Goal: Task Accomplishment & Management: Use online tool/utility

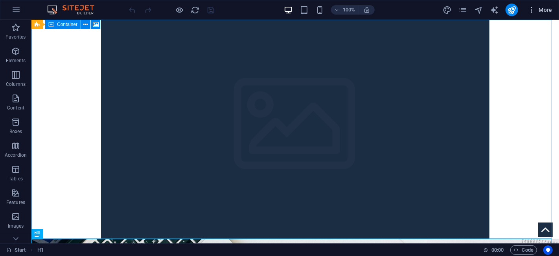
click at [534, 14] on button "More" at bounding box center [540, 10] width 31 height 13
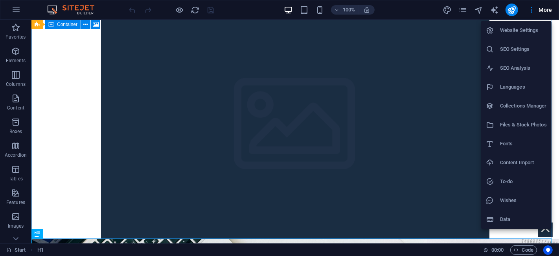
click at [527, 32] on h6 "Website Settings" at bounding box center [523, 30] width 47 height 9
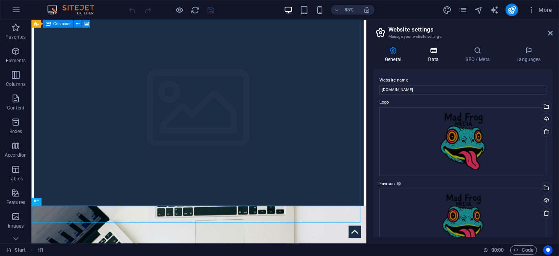
click at [437, 56] on h4 "Data" at bounding box center [435, 54] width 37 height 17
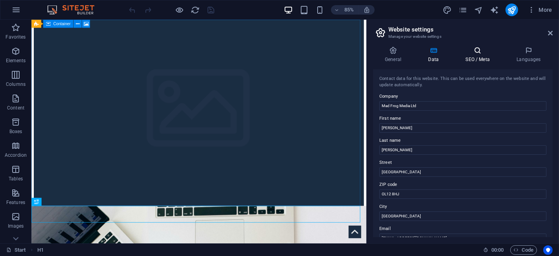
click at [466, 55] on h4 "SEO / Meta" at bounding box center [479, 54] width 51 height 17
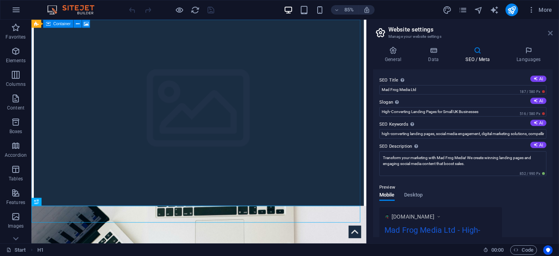
click at [549, 33] on icon at bounding box center [550, 33] width 5 height 6
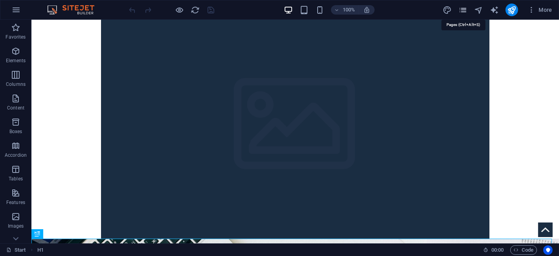
click at [466, 13] on icon "pages" at bounding box center [463, 10] width 9 height 9
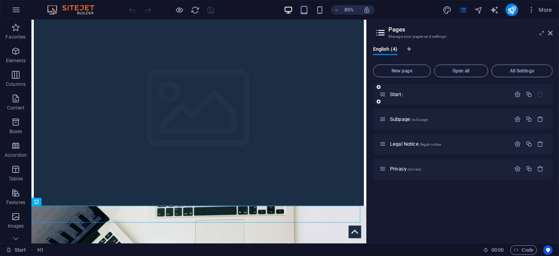
click at [447, 87] on div "Start /" at bounding box center [463, 94] width 180 height 22
click at [488, 92] on p "Start /" at bounding box center [449, 94] width 118 height 5
click at [488, 100] on div "Start /" at bounding box center [463, 94] width 180 height 22
click at [530, 70] on span "All Settings" at bounding box center [522, 70] width 54 height 5
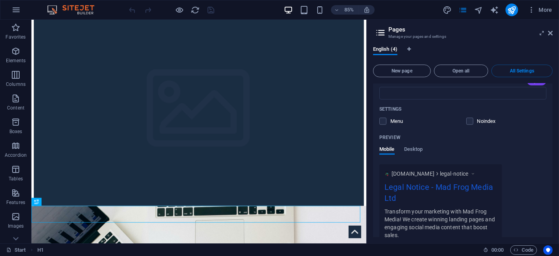
scroll to position [764, 0]
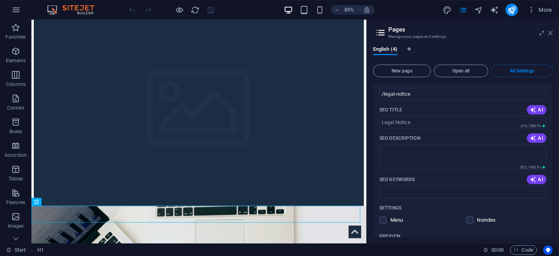
click at [551, 35] on icon at bounding box center [550, 33] width 5 height 6
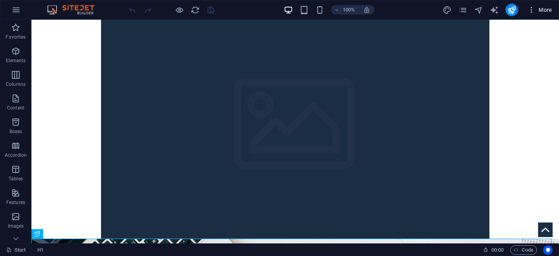
click at [551, 11] on span "More" at bounding box center [540, 10] width 25 height 8
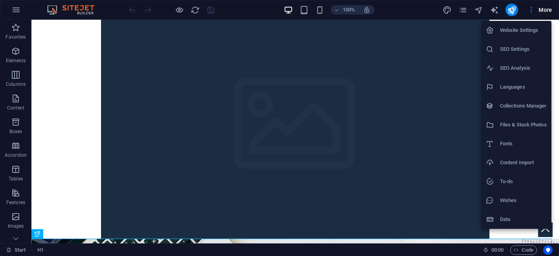
click at [535, 30] on h6 "Website Settings" at bounding box center [523, 30] width 47 height 9
click at [524, 34] on h6 "Website Settings" at bounding box center [523, 30] width 47 height 9
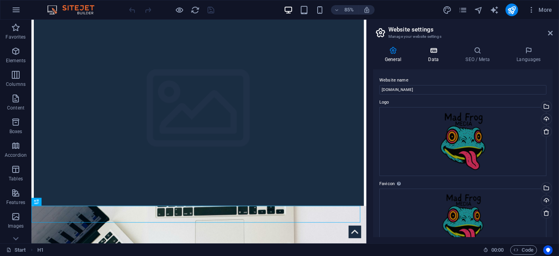
scroll to position [0, 0]
click at [432, 57] on h4 "Data" at bounding box center [435, 54] width 37 height 17
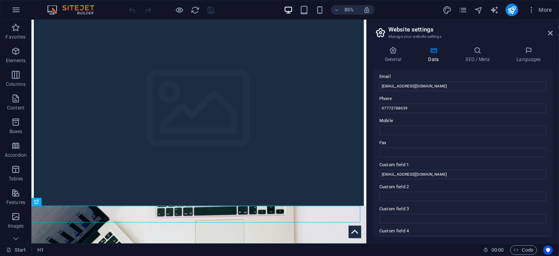
scroll to position [210, 0]
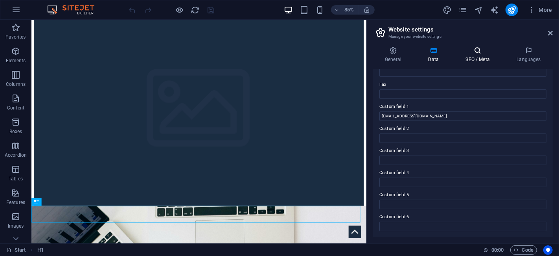
click at [479, 52] on icon at bounding box center [478, 50] width 48 height 8
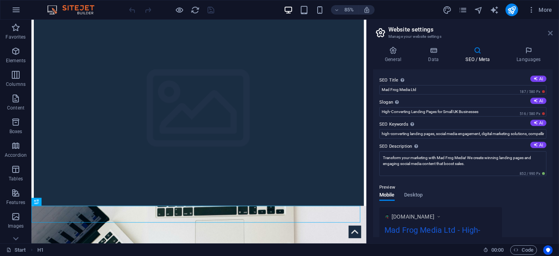
click at [549, 31] on icon at bounding box center [550, 33] width 5 height 6
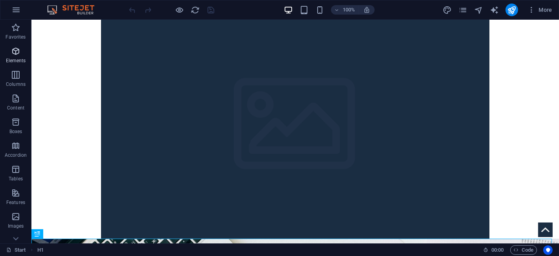
click at [19, 57] on span "Elements" at bounding box center [15, 55] width 31 height 19
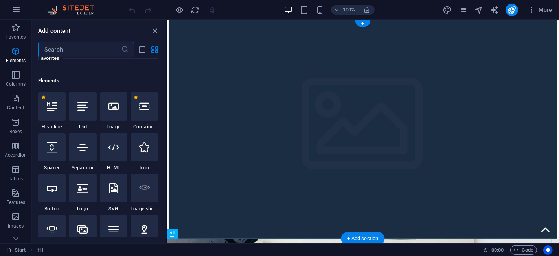
scroll to position [83, 0]
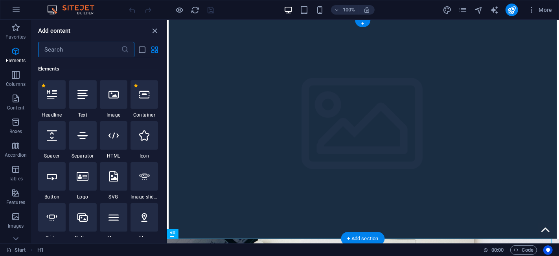
click at [113, 140] on icon at bounding box center [114, 135] width 10 height 10
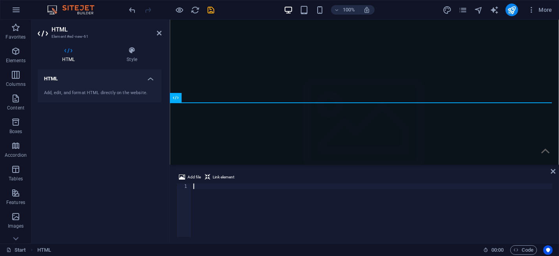
scroll to position [156, 0]
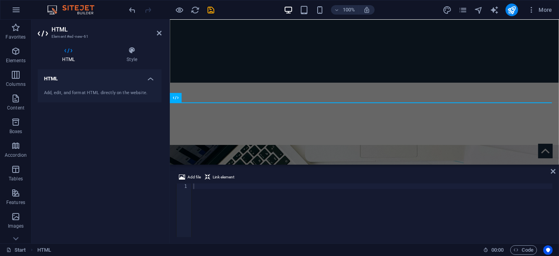
click at [219, 198] on div at bounding box center [372, 215] width 361 height 65
paste textarea "<!-- End Google Tag Manager -->"
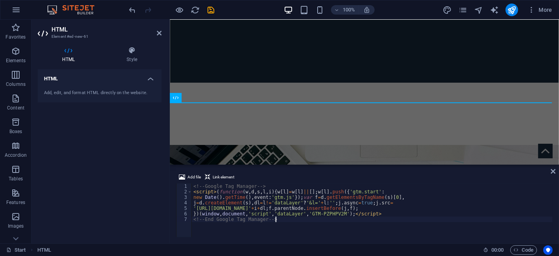
type textarea "<!-- End Google Tag Manager -->"
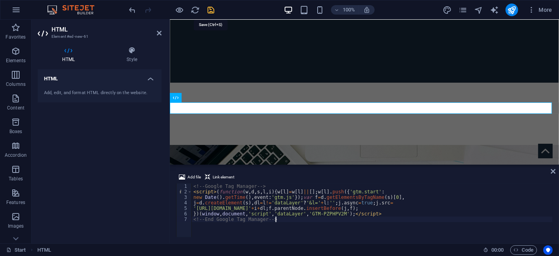
click at [212, 6] on icon "save" at bounding box center [211, 10] width 9 height 9
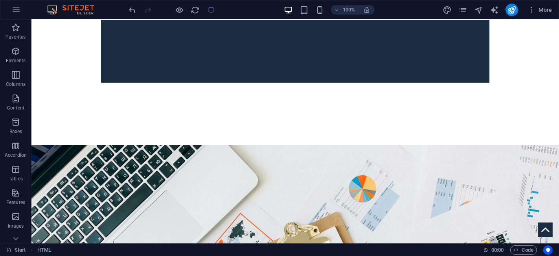
checkbox input "false"
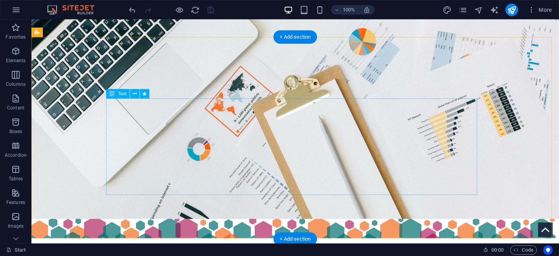
scroll to position [199, 0]
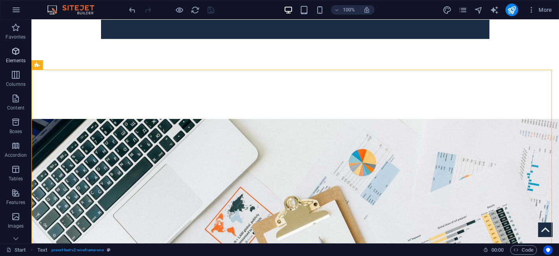
click at [13, 51] on icon "button" at bounding box center [15, 50] width 9 height 9
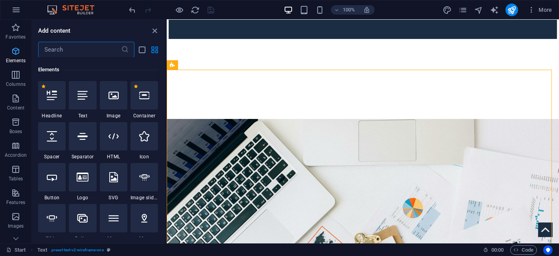
scroll to position [83, 0]
click at [108, 143] on div at bounding box center [114, 135] width 28 height 28
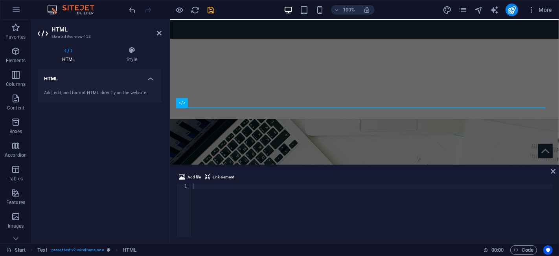
click at [253, 199] on div at bounding box center [372, 215] width 361 height 65
paste textarea "<!-- End Google Tag Manager (noscript) -->"
type textarea "<!-- End Google Tag Manager (noscript) -->"
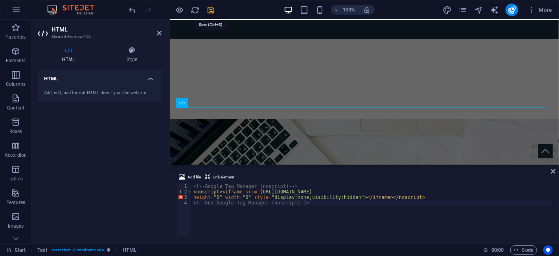
drag, startPoint x: 214, startPoint y: 8, endPoint x: 184, endPoint y: 5, distance: 29.7
click at [214, 8] on icon "save" at bounding box center [211, 10] width 9 height 9
checkbox input "false"
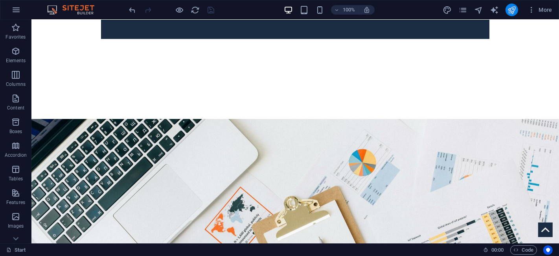
click at [518, 10] on button "publish" at bounding box center [512, 10] width 13 height 13
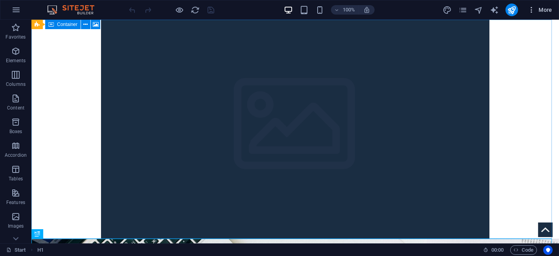
click at [540, 11] on span "More" at bounding box center [540, 10] width 25 height 8
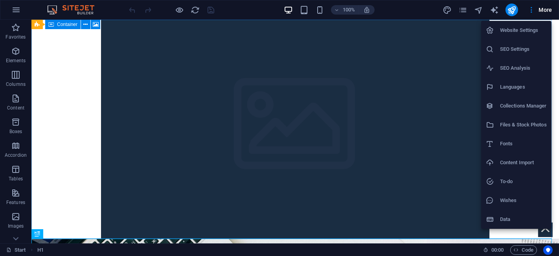
click at [521, 52] on h6 "SEO Settings" at bounding box center [523, 48] width 47 height 9
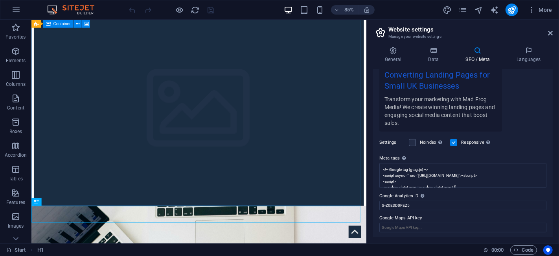
scroll to position [166, 0]
drag, startPoint x: 428, startPoint y: 204, endPoint x: 373, endPoint y: 204, distance: 55.1
click at [373, 204] on div "General Data SEO / Meta Languages Website name madfrogmedia.co.uk Logo Drag fil…" at bounding box center [463, 141] width 192 height 203
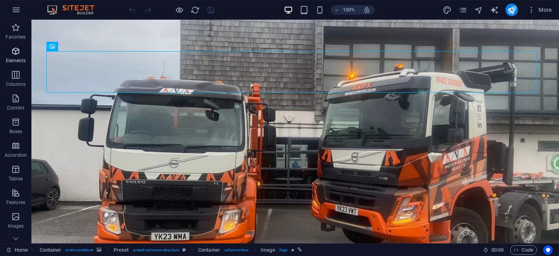
click at [18, 51] on icon "button" at bounding box center [15, 50] width 9 height 9
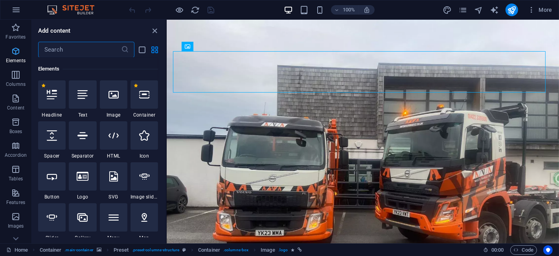
scroll to position [83, 0]
click at [112, 143] on div at bounding box center [114, 135] width 28 height 28
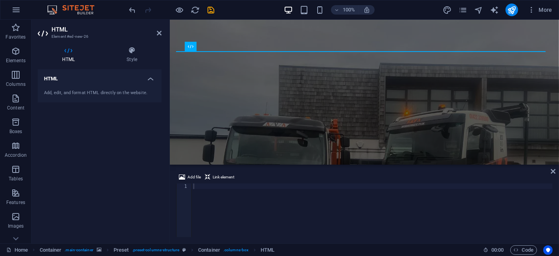
click at [283, 204] on div at bounding box center [372, 215] width 361 height 65
paste textarea "<!-- End Google Tag Manager -->"
type textarea "<!-- End Google Tag Manager -->"
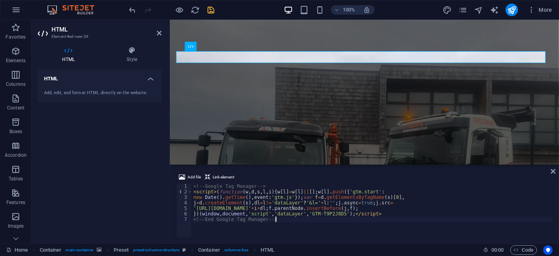
click at [211, 13] on icon "save" at bounding box center [211, 10] width 9 height 9
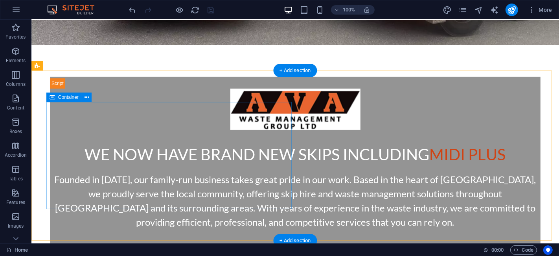
scroll to position [254, 0]
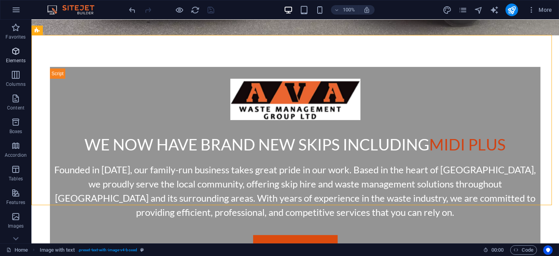
click at [15, 52] on icon "button" at bounding box center [15, 50] width 9 height 9
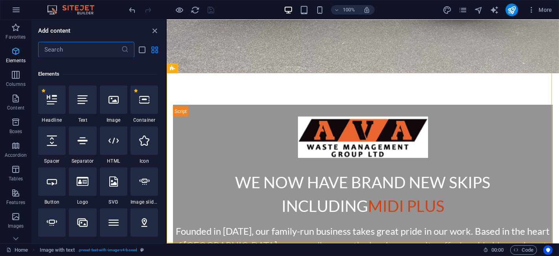
scroll to position [83, 0]
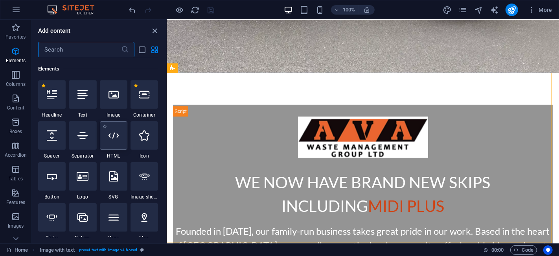
click at [109, 140] on icon at bounding box center [114, 135] width 10 height 10
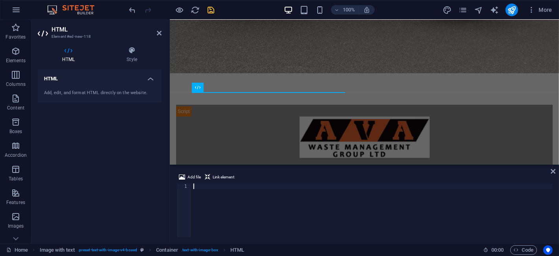
scroll to position [282, 0]
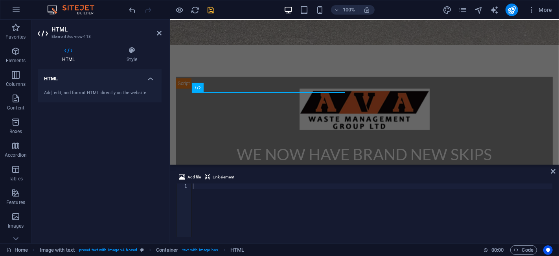
click at [216, 203] on div at bounding box center [372, 215] width 361 height 65
paste textarea "<!-- End Google Tag Manager (noscript) -->"
type textarea "<!-- End Google Tag Manager (noscript) -->"
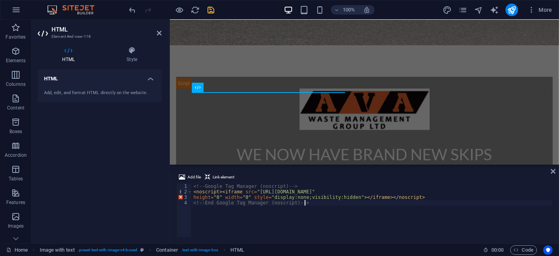
click at [208, 9] on icon "save" at bounding box center [211, 10] width 9 height 9
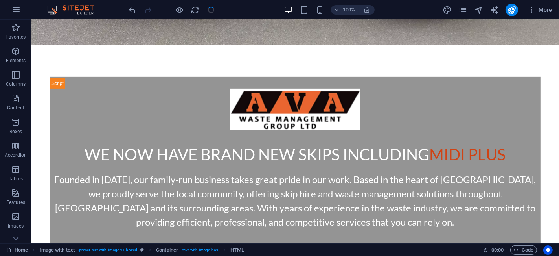
scroll to position [254, 0]
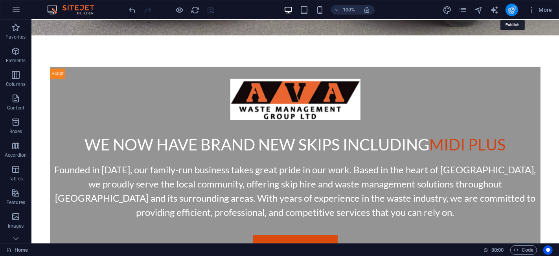
drag, startPoint x: 516, startPoint y: 11, endPoint x: 462, endPoint y: 4, distance: 54.7
click at [516, 11] on icon "publish" at bounding box center [512, 10] width 9 height 9
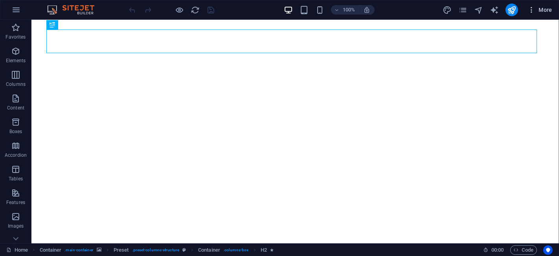
click at [541, 11] on span "More" at bounding box center [540, 10] width 25 height 8
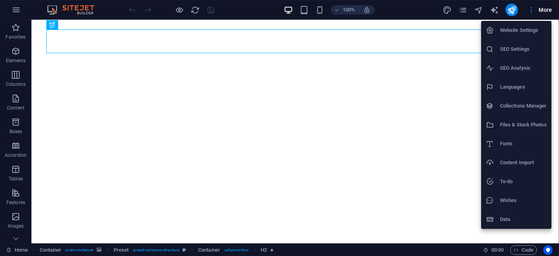
click at [524, 51] on h6 "SEO Settings" at bounding box center [523, 48] width 47 height 9
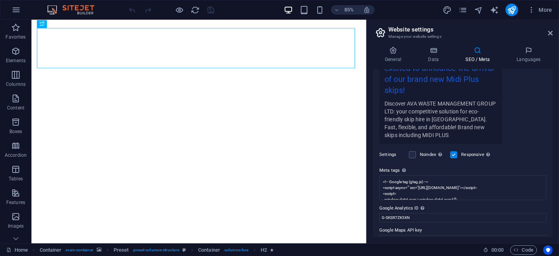
scroll to position [185, 0]
click at [420, 211] on input "G-SKSR7ZK5XN" at bounding box center [463, 215] width 167 height 9
drag, startPoint x: 420, startPoint y: 204, endPoint x: 375, endPoint y: 200, distance: 44.6
click at [375, 200] on div "SEO Title The title of your website - make it something that stands out in sear…" at bounding box center [463, 153] width 180 height 168
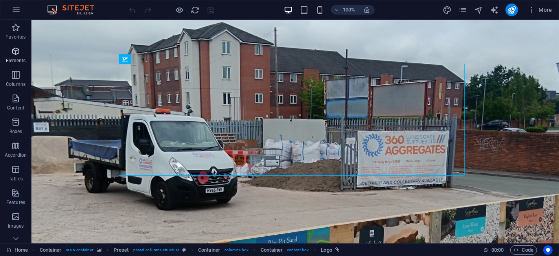
click at [16, 55] on icon "button" at bounding box center [15, 50] width 9 height 9
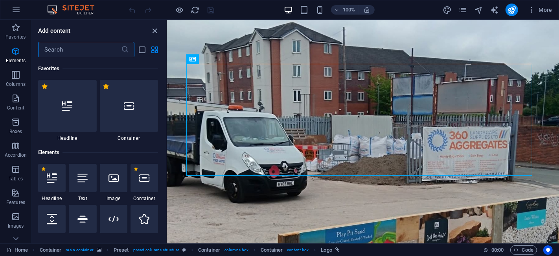
scroll to position [83, 0]
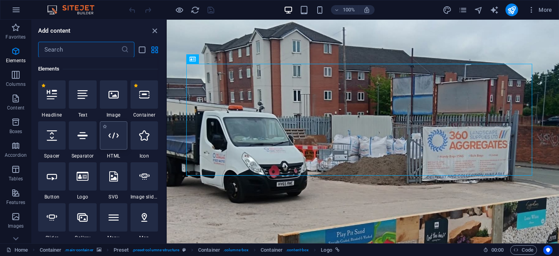
click at [118, 132] on icon at bounding box center [114, 135] width 10 height 10
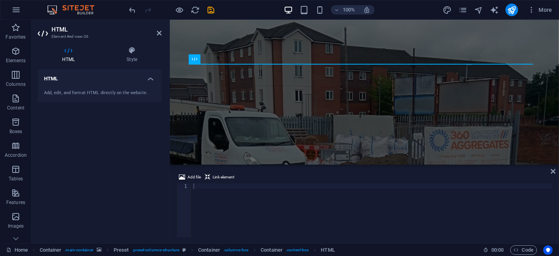
click at [285, 205] on div at bounding box center [372, 215] width 361 height 65
paste textarea "<!-- End Google Tag Manager -->"
type textarea "<!-- End Google Tag Manager -->"
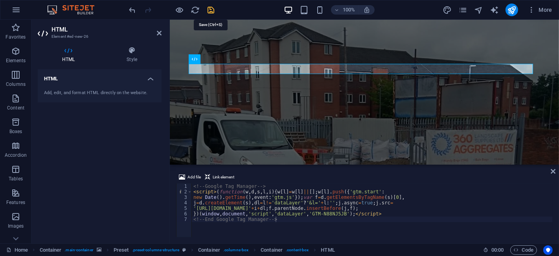
click at [210, 10] on icon "save" at bounding box center [211, 10] width 9 height 9
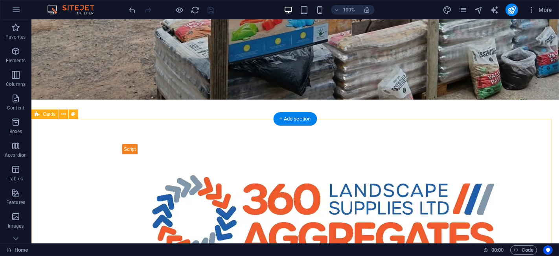
scroll to position [306, 0]
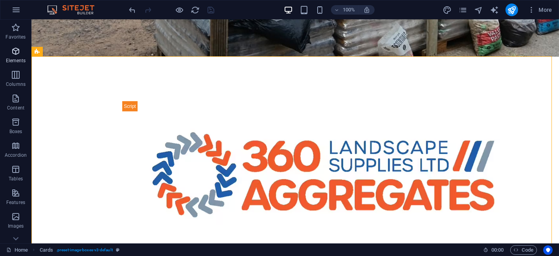
click at [21, 55] on span "Elements" at bounding box center [15, 55] width 31 height 19
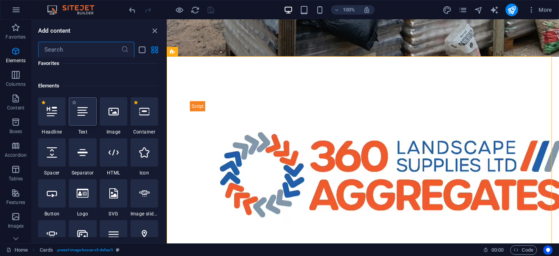
scroll to position [83, 0]
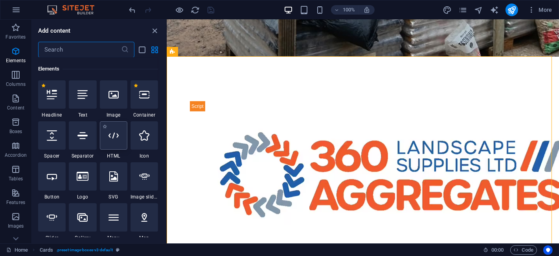
click at [117, 138] on icon at bounding box center [114, 135] width 10 height 10
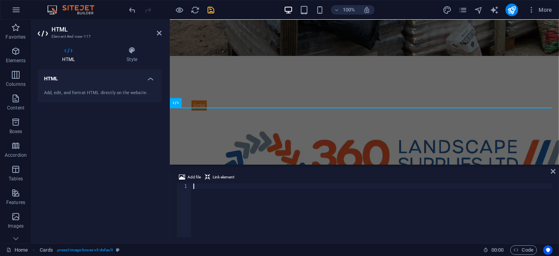
scroll to position [279, 0]
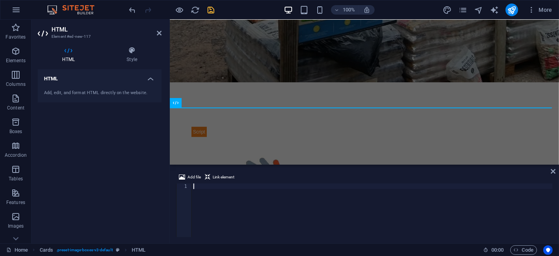
type textarea "<!-- End Google Tag Manager (noscript) -->"
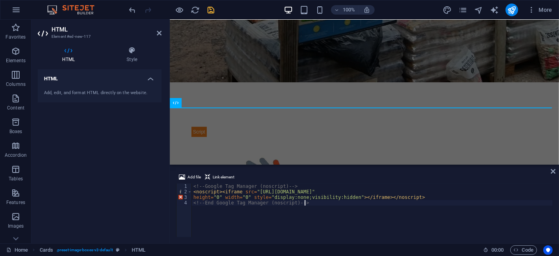
click at [214, 9] on icon "save" at bounding box center [211, 10] width 9 height 9
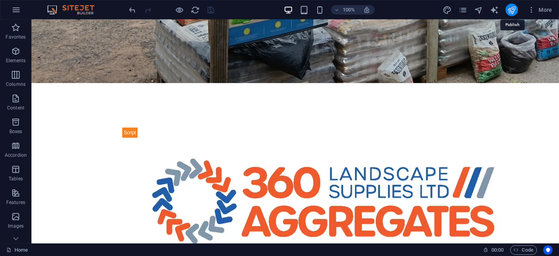
click at [512, 6] on icon "publish" at bounding box center [512, 10] width 9 height 9
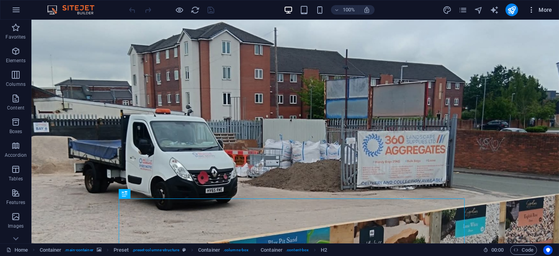
click at [535, 7] on icon "button" at bounding box center [532, 10] width 8 height 8
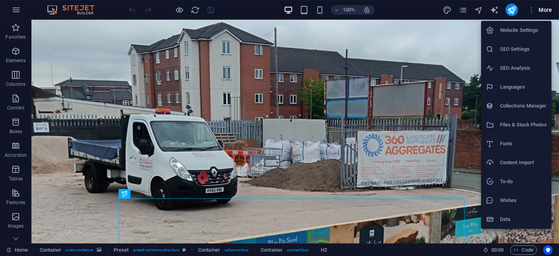
click at [522, 45] on h6 "SEO Settings" at bounding box center [523, 48] width 47 height 9
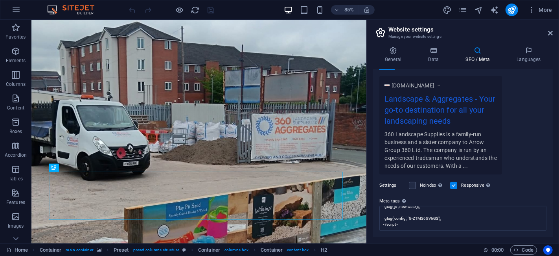
scroll to position [174, 0]
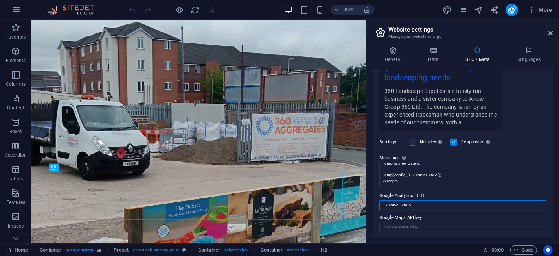
drag, startPoint x: 420, startPoint y: 204, endPoint x: 374, endPoint y: 204, distance: 46.4
click at [374, 204] on div "SEO Title The title of your website - make it something that stands out in sear…" at bounding box center [463, 153] width 180 height 168
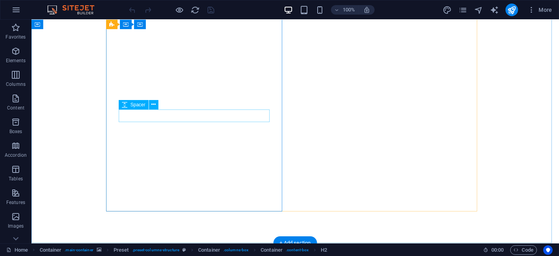
scroll to position [131, 0]
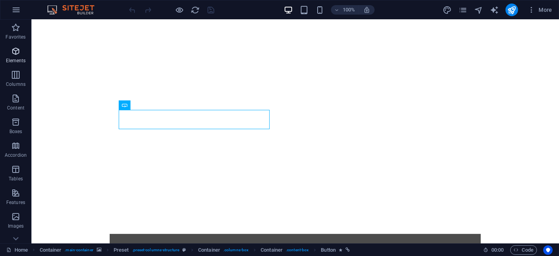
click at [6, 56] on span "Elements" at bounding box center [15, 55] width 31 height 19
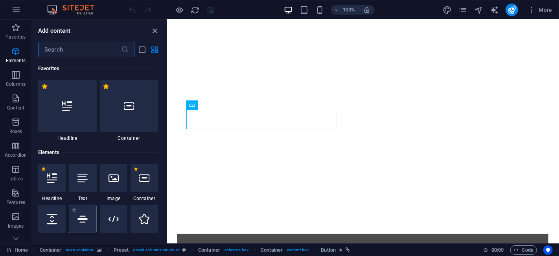
scroll to position [83, 0]
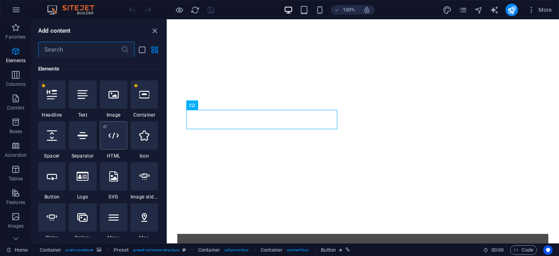
click at [118, 140] on div at bounding box center [114, 135] width 28 height 28
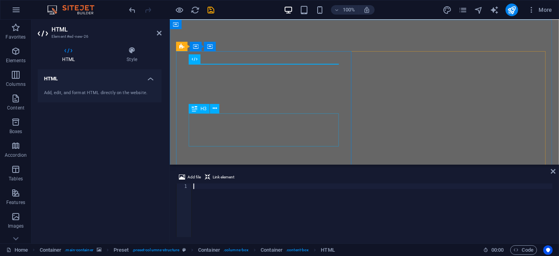
scroll to position [0, 0]
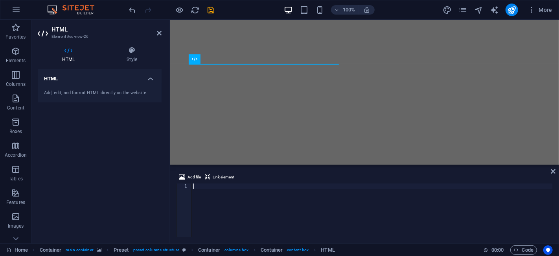
type textarea "<!-- End Google Tag Manager -->"
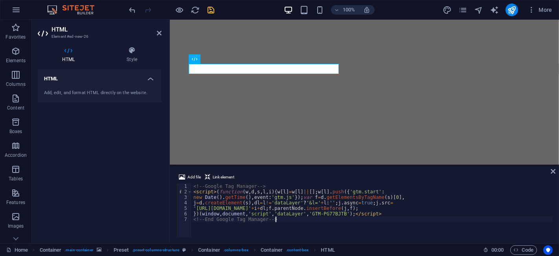
click at [212, 10] on icon "save" at bounding box center [211, 10] width 9 height 9
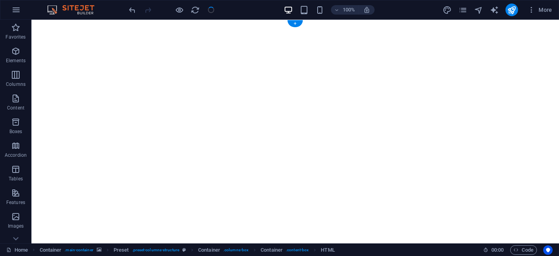
checkbox input "false"
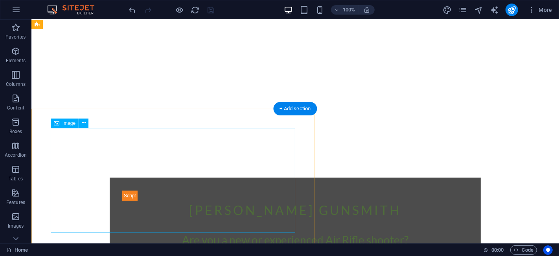
scroll to position [179, 0]
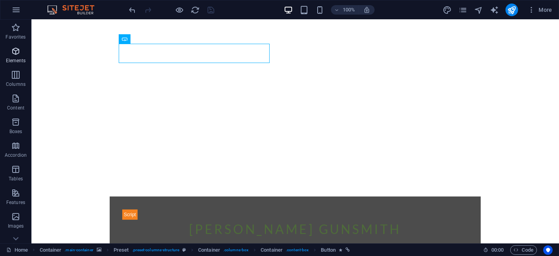
click at [19, 53] on icon "button" at bounding box center [15, 50] width 9 height 9
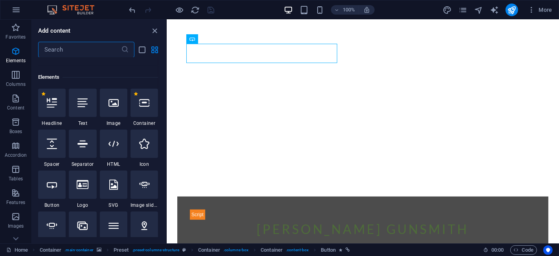
scroll to position [83, 0]
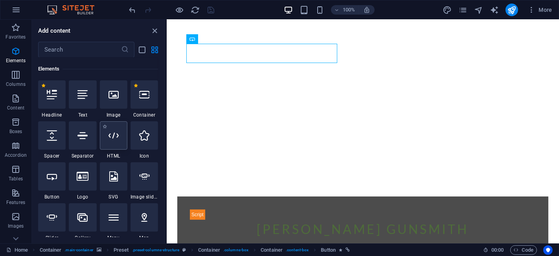
click at [117, 131] on icon at bounding box center [114, 135] width 10 height 10
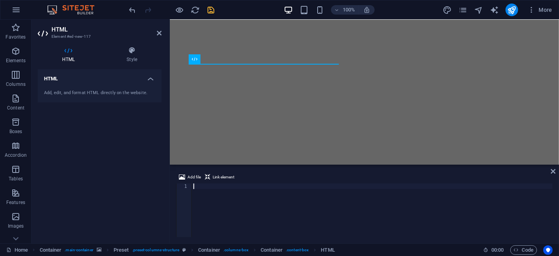
scroll to position [0, 0]
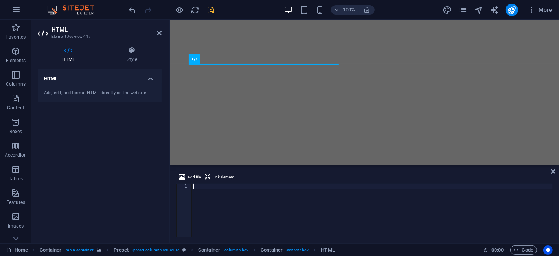
click at [223, 196] on div at bounding box center [372, 215] width 361 height 65
type textarea "<!-- End Google Tag Manager (noscript) -->"
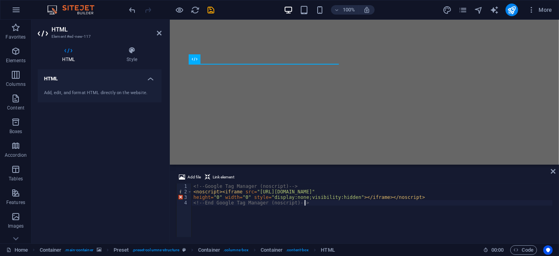
drag, startPoint x: 208, startPoint y: 5, endPoint x: 289, endPoint y: 16, distance: 81.4
click at [209, 6] on icon "save" at bounding box center [211, 10] width 9 height 9
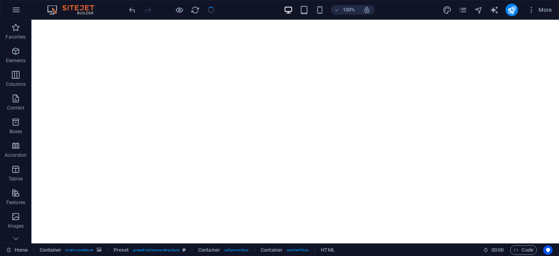
checkbox input "false"
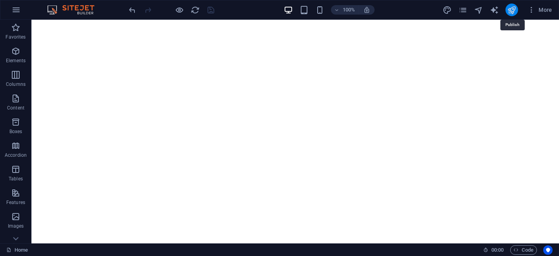
click at [510, 8] on icon "publish" at bounding box center [512, 10] width 9 height 9
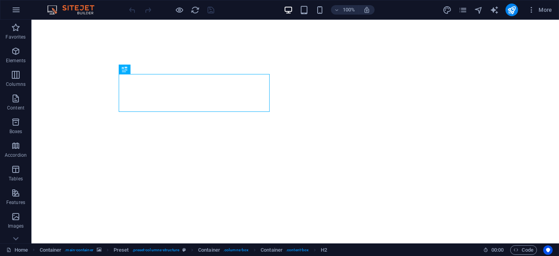
click at [211, 13] on div at bounding box center [172, 10] width 88 height 13
click at [535, 9] on icon "button" at bounding box center [532, 10] width 8 height 8
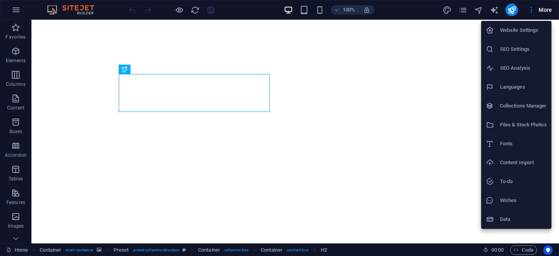
click at [524, 46] on h6 "SEO Settings" at bounding box center [523, 48] width 47 height 9
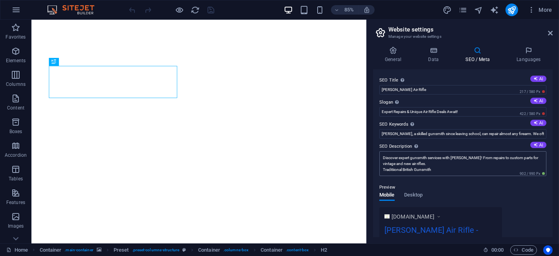
scroll to position [166, 0]
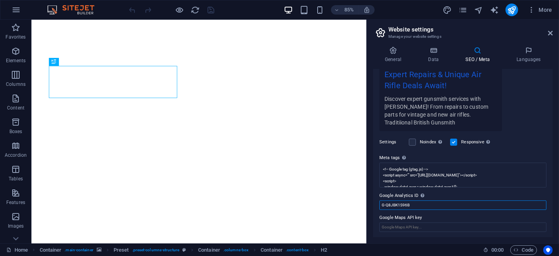
drag, startPoint x: 425, startPoint y: 205, endPoint x: 377, endPoint y: 206, distance: 48.0
click at [377, 206] on div "SEO Title The title of your website - make it something that stands out in sear…" at bounding box center [463, 153] width 180 height 168
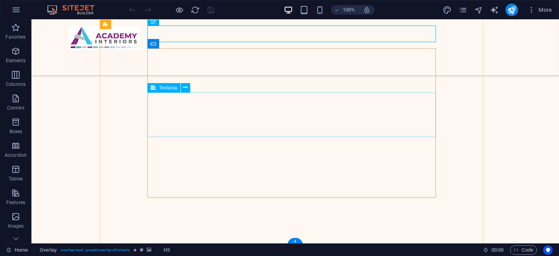
scroll to position [403, 0]
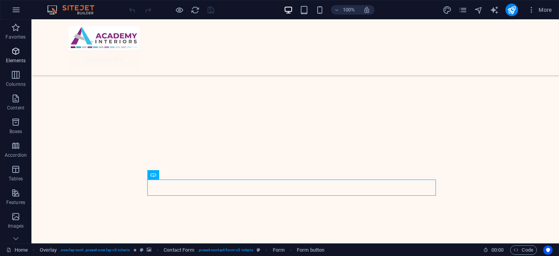
click at [12, 52] on icon "button" at bounding box center [15, 50] width 9 height 9
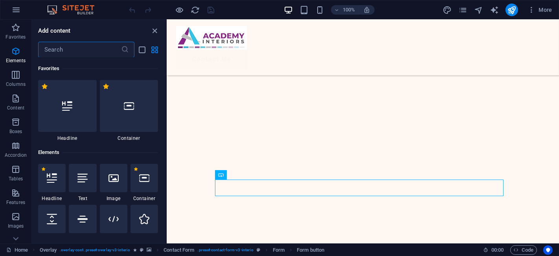
scroll to position [83, 0]
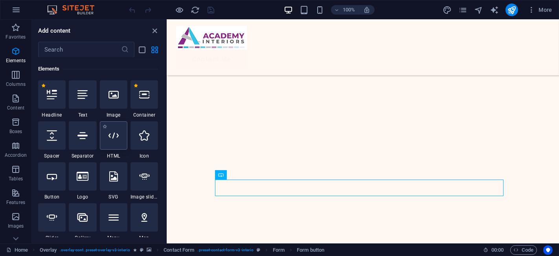
click at [107, 137] on div at bounding box center [114, 135] width 28 height 28
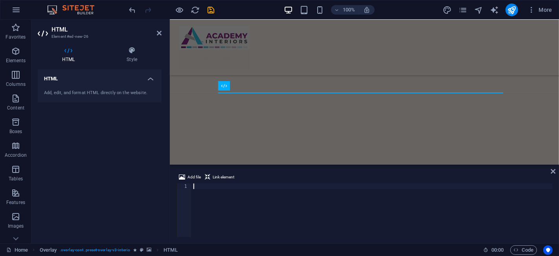
scroll to position [281, 0]
type textarea "<!-- End Google Tag Manager -->"
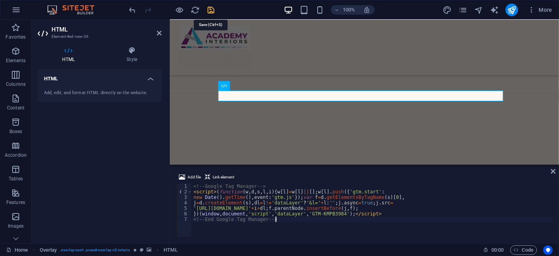
click at [213, 7] on icon "save" at bounding box center [211, 10] width 9 height 9
checkbox input "false"
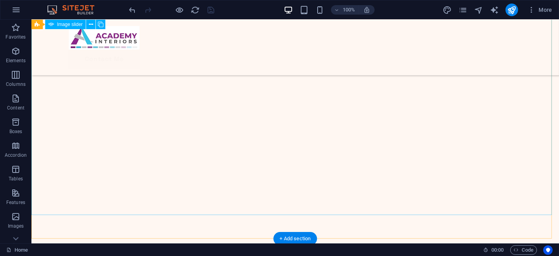
scroll to position [0, 0]
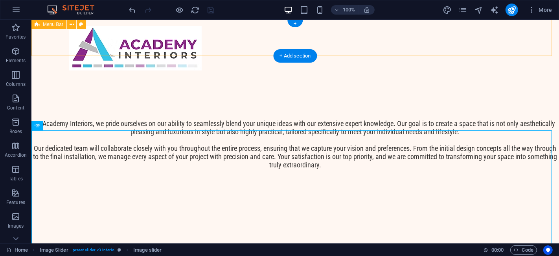
click at [175, 40] on div "Contact Me" at bounding box center [295, 58] width 528 height 76
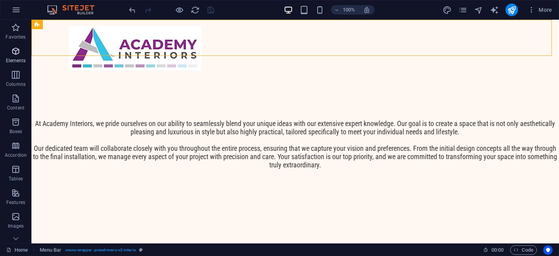
drag, startPoint x: 4, startPoint y: 94, endPoint x: 18, endPoint y: 54, distance: 42.4
click at [18, 54] on icon "button" at bounding box center [15, 50] width 9 height 9
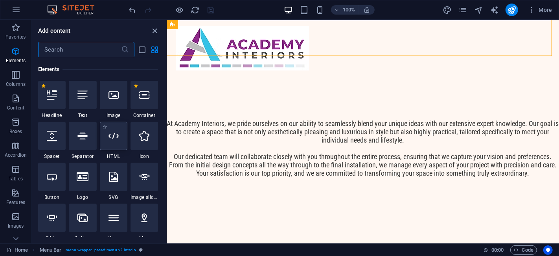
scroll to position [83, 0]
click at [111, 141] on div at bounding box center [114, 135] width 28 height 28
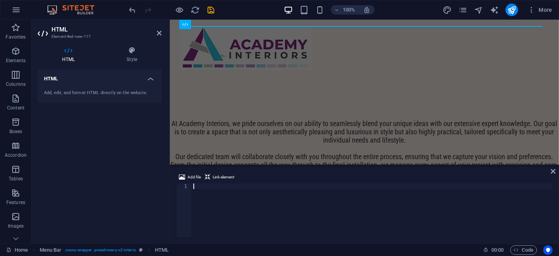
type textarea "<!-- End Google Tag Manager (noscript) -->"
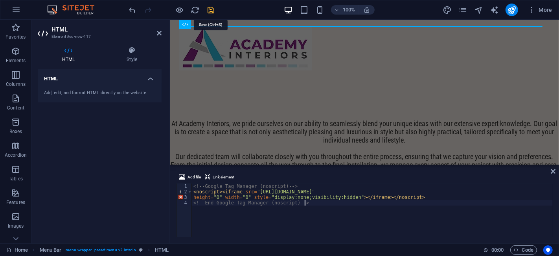
click at [209, 9] on icon "save" at bounding box center [211, 10] width 9 height 9
checkbox input "false"
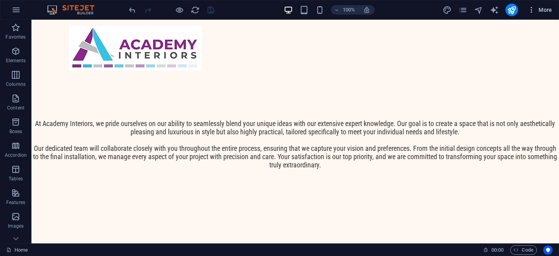
click at [541, 11] on span "More" at bounding box center [540, 10] width 25 height 8
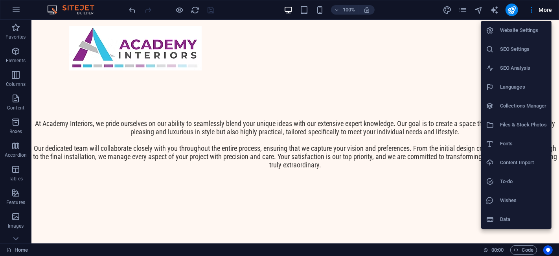
click at [521, 49] on h6 "SEO Settings" at bounding box center [523, 48] width 47 height 9
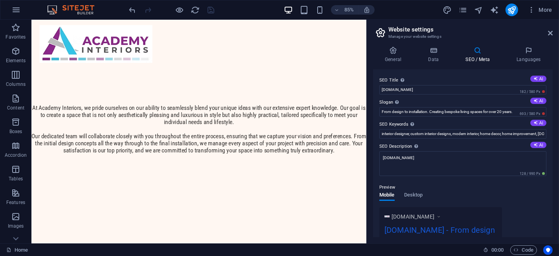
scroll to position [154, 0]
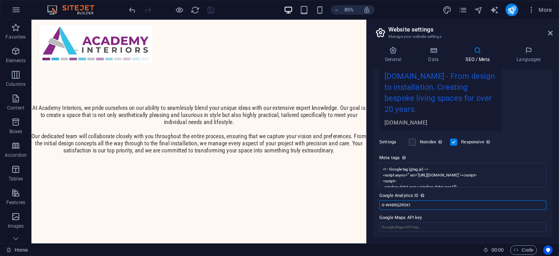
drag, startPoint x: 414, startPoint y: 203, endPoint x: 369, endPoint y: 208, distance: 44.7
click at [369, 208] on div "General Data SEO / Meta Languages Website name academyinteriors.uk Logo Drag fi…" at bounding box center [463, 141] width 192 height 203
click at [509, 9] on icon "publish" at bounding box center [512, 10] width 9 height 9
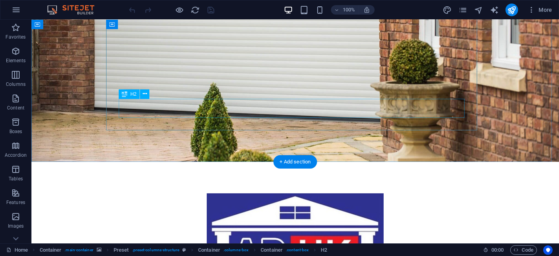
scroll to position [175, 0]
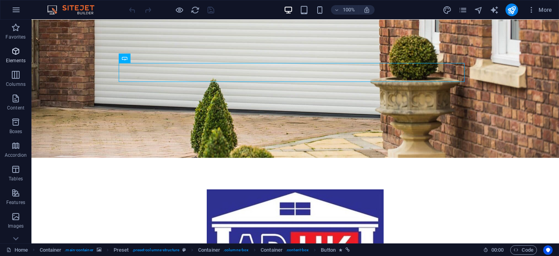
click at [13, 53] on icon "button" at bounding box center [15, 50] width 9 height 9
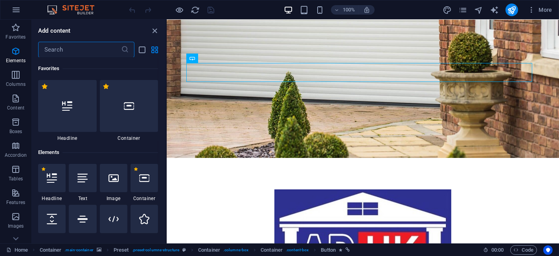
scroll to position [83, 0]
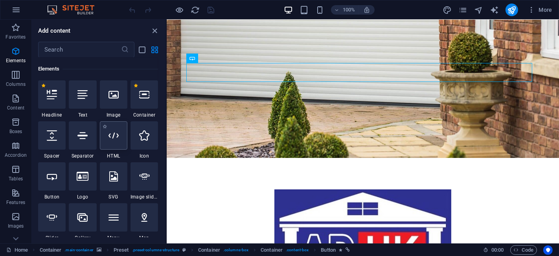
click at [116, 138] on icon at bounding box center [114, 135] width 10 height 10
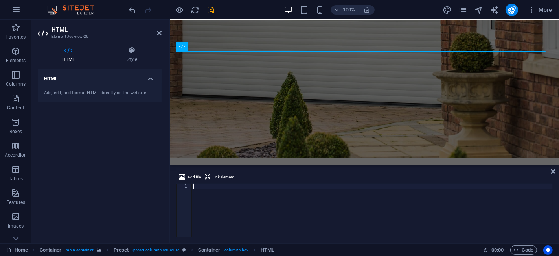
scroll to position [0, 0]
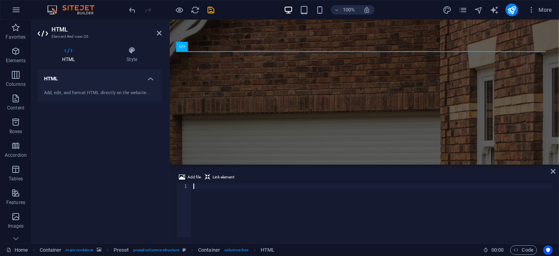
type textarea "<!-- End Google Tag Manager -->"
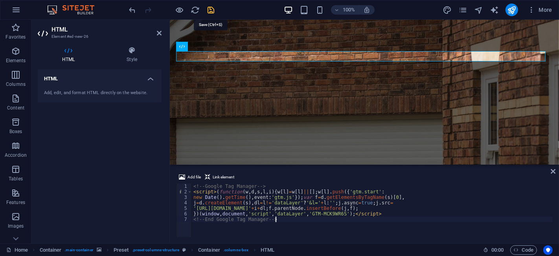
click at [211, 11] on icon "save" at bounding box center [211, 10] width 9 height 9
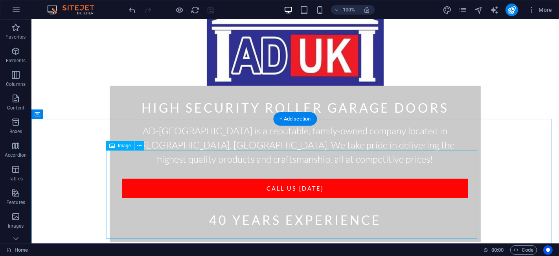
scroll to position [393, 0]
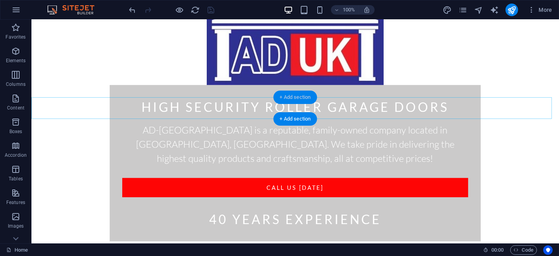
drag, startPoint x: 262, startPoint y: 85, endPoint x: 294, endPoint y: 103, distance: 36.8
click at [294, 103] on div "+ Add section" at bounding box center [296, 96] width 44 height 13
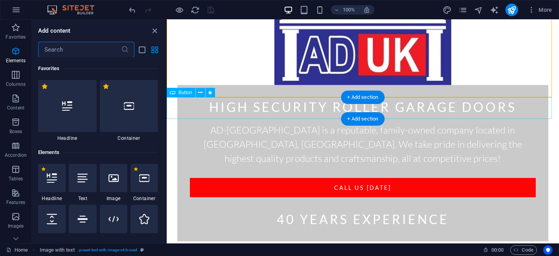
scroll to position [1376, 0]
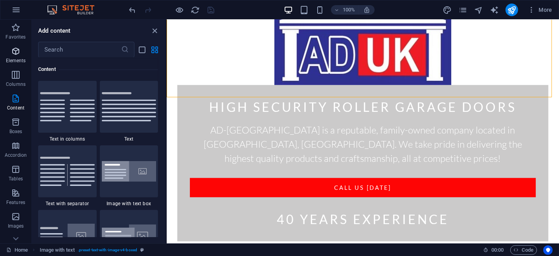
click at [13, 49] on span "Elements" at bounding box center [15, 55] width 31 height 19
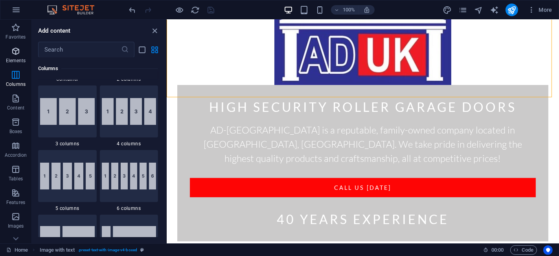
scroll to position [83, 0]
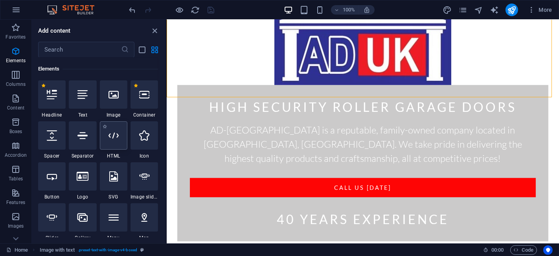
click at [111, 138] on icon at bounding box center [114, 135] width 10 height 10
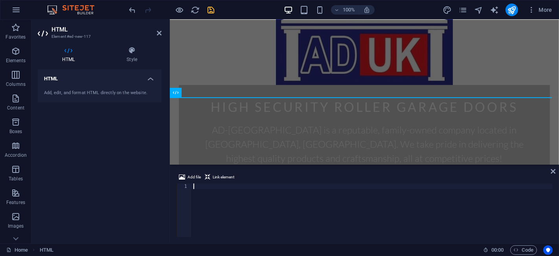
type textarea "<!-- End Google Tag Manager (noscript) -->"
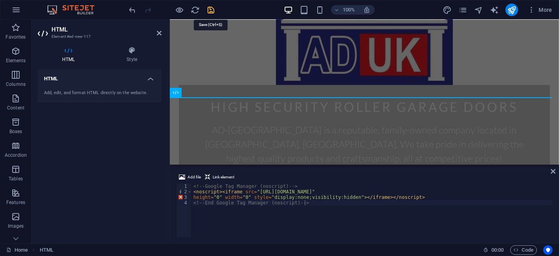
click at [214, 6] on icon "save" at bounding box center [211, 10] width 9 height 9
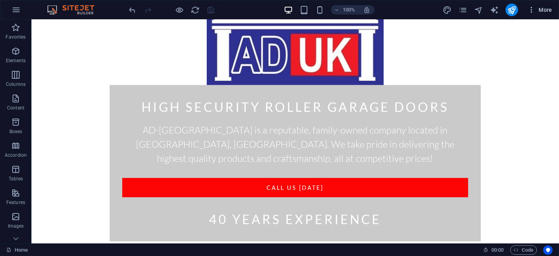
click at [543, 9] on span "More" at bounding box center [540, 10] width 25 height 8
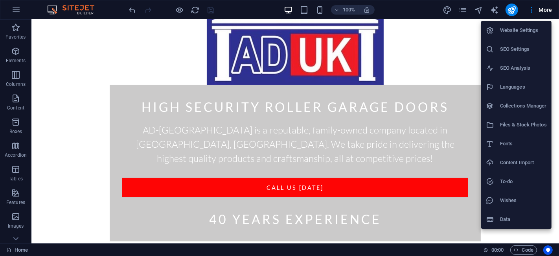
click at [513, 41] on li "SEO Settings" at bounding box center [517, 49] width 70 height 19
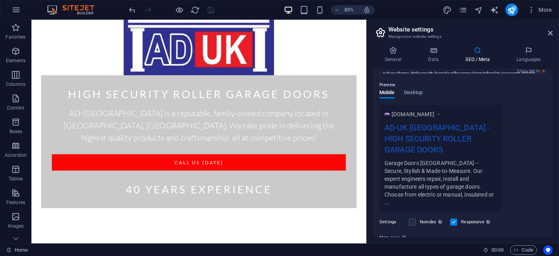
scroll to position [174, 0]
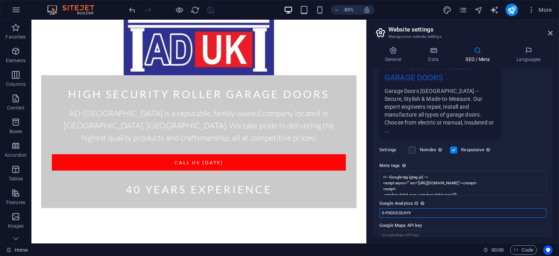
drag, startPoint x: 421, startPoint y: 202, endPoint x: 375, endPoint y: 202, distance: 46.4
click at [375, 202] on div "SEO Title The title of your website - make it something that stands out in sear…" at bounding box center [463, 153] width 180 height 168
click at [511, 10] on icon "publish" at bounding box center [512, 10] width 9 height 9
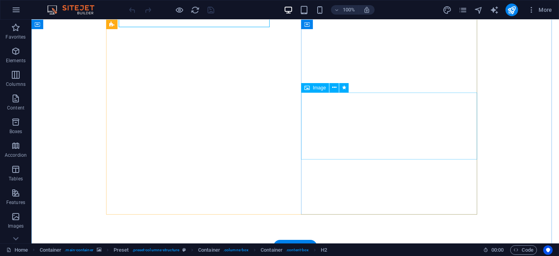
scroll to position [131, 0]
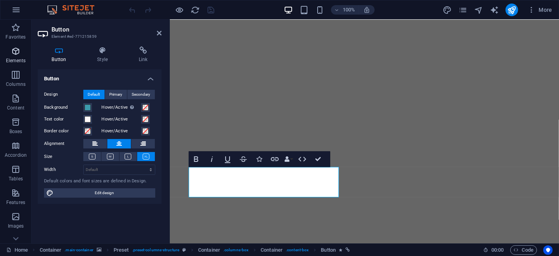
click at [24, 59] on p "Elements" at bounding box center [16, 60] width 20 height 6
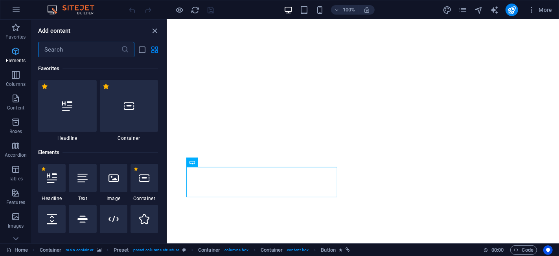
scroll to position [83, 0]
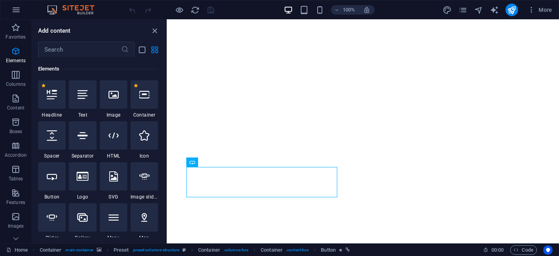
click at [113, 141] on div at bounding box center [114, 135] width 28 height 28
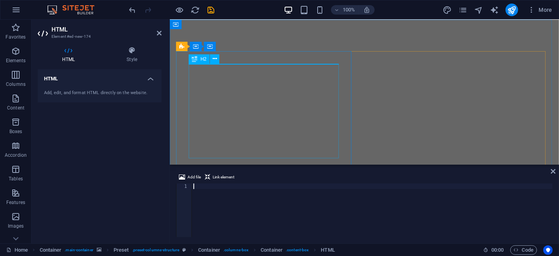
scroll to position [0, 0]
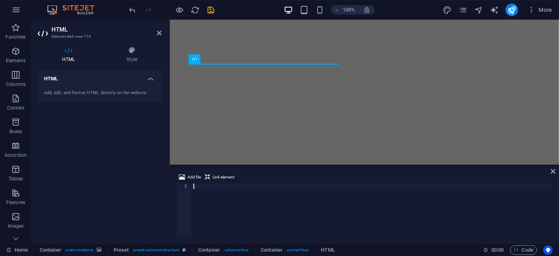
type textarea "<!-- End Google Tag Manager -->"
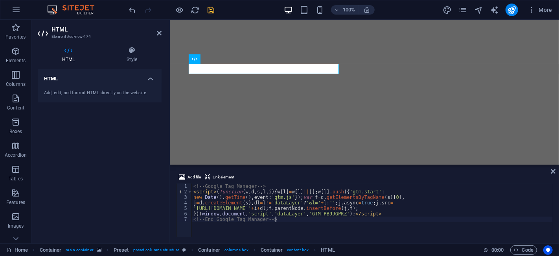
click at [208, 11] on icon "save" at bounding box center [211, 10] width 9 height 9
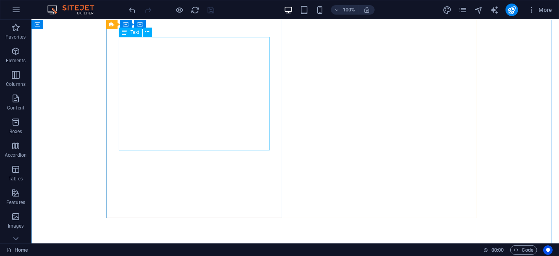
scroll to position [164, 0]
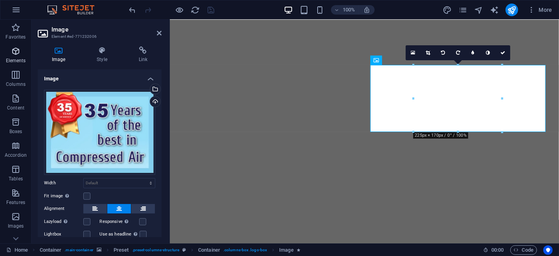
click at [18, 51] on icon "button" at bounding box center [15, 50] width 9 height 9
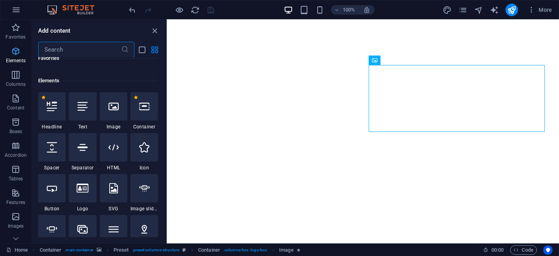
scroll to position [83, 0]
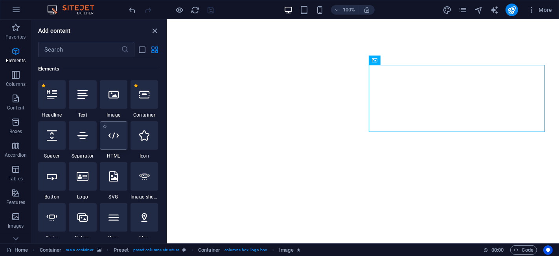
click at [107, 138] on div at bounding box center [114, 135] width 28 height 28
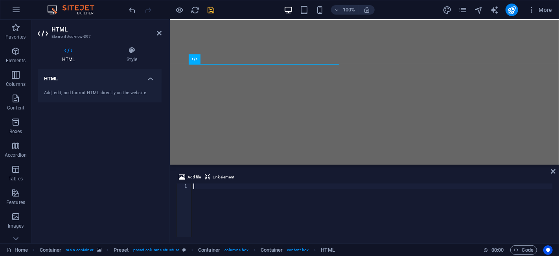
scroll to position [0, 0]
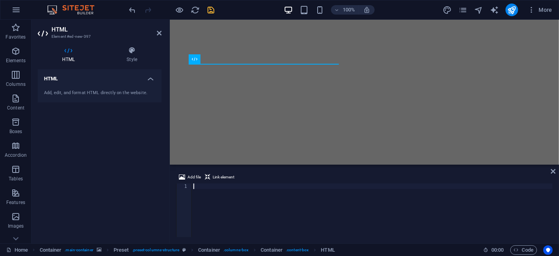
type textarea "<!-- End Google Tag Manager (noscript) -->"
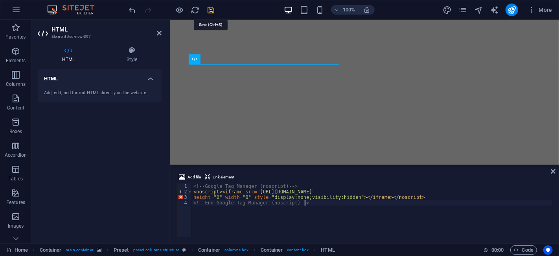
click at [212, 10] on icon "save" at bounding box center [211, 10] width 9 height 9
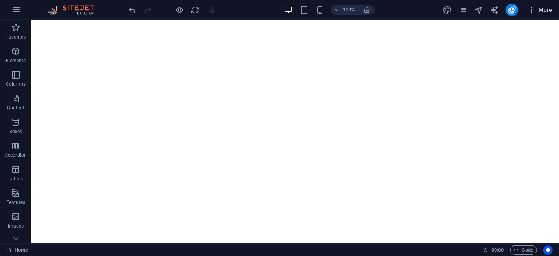
click at [543, 8] on span "More" at bounding box center [540, 10] width 25 height 8
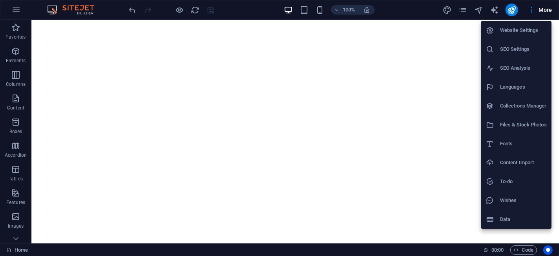
click at [533, 52] on h6 "SEO Settings" at bounding box center [523, 48] width 47 height 9
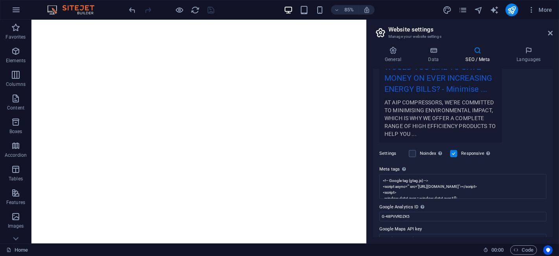
scroll to position [174, 0]
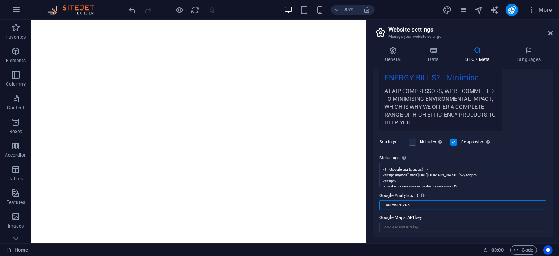
drag, startPoint x: 449, startPoint y: 224, endPoint x: 399, endPoint y: 240, distance: 53.0
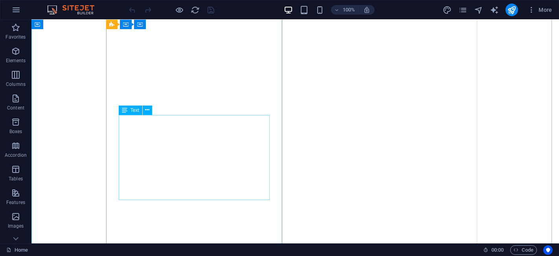
scroll to position [44, 0]
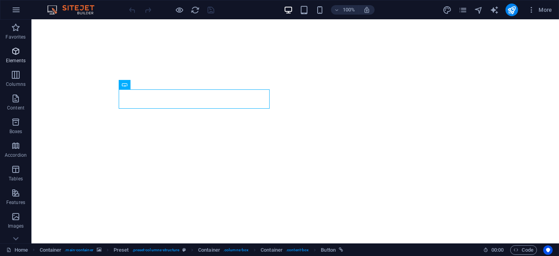
click at [17, 57] on p "Elements" at bounding box center [16, 60] width 20 height 6
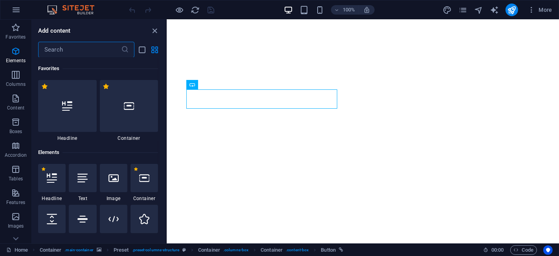
scroll to position [83, 0]
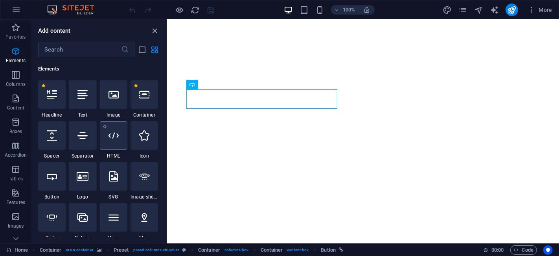
click at [117, 138] on icon at bounding box center [114, 135] width 10 height 10
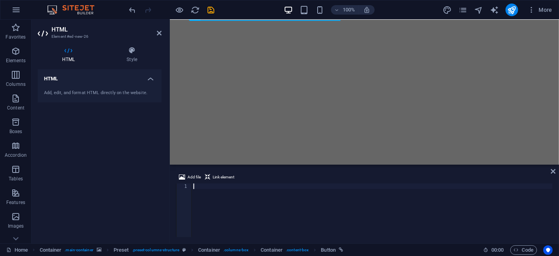
type textarea "<!-- End Google Tag Manager -->"
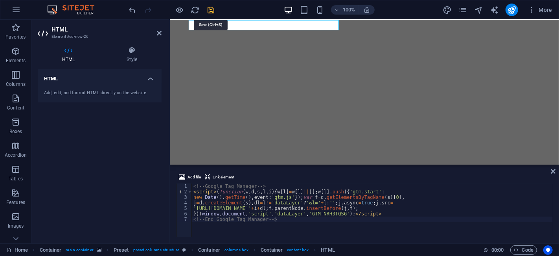
drag, startPoint x: 207, startPoint y: 11, endPoint x: 195, endPoint y: 8, distance: 12.5
click at [207, 11] on icon "save" at bounding box center [211, 10] width 9 height 9
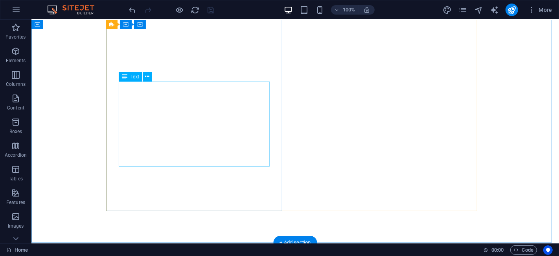
scroll to position [87, 0]
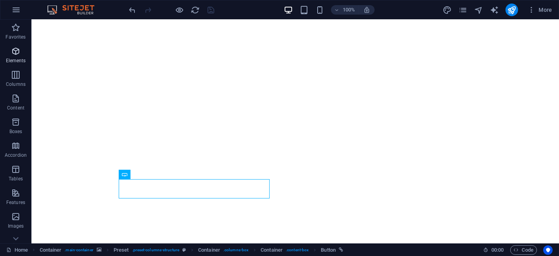
click at [16, 54] on icon "button" at bounding box center [15, 50] width 9 height 9
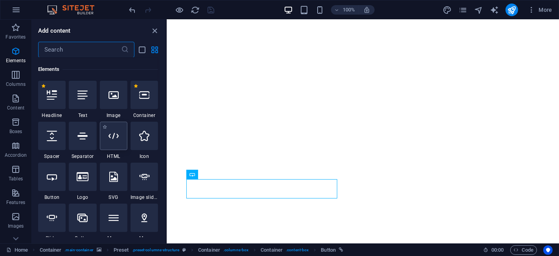
scroll to position [83, 0]
click at [123, 142] on div at bounding box center [114, 135] width 28 height 28
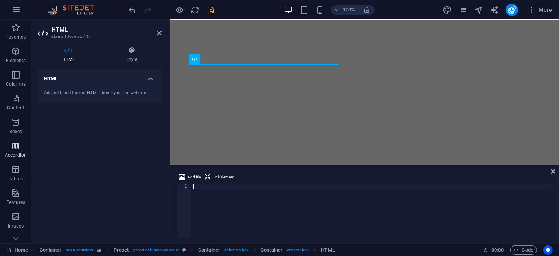
scroll to position [0, 0]
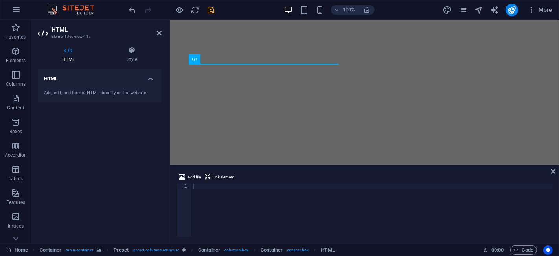
click at [266, 207] on div at bounding box center [372, 215] width 361 height 65
paste textarea "<!-- End Google Tag Manager (noscript) -->"
type textarea "<!-- End Google Tag Manager (noscript) -->"
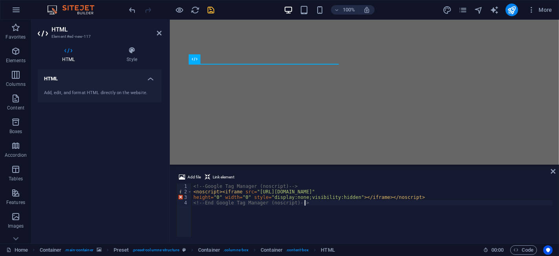
click at [211, 8] on icon "save" at bounding box center [211, 10] width 9 height 9
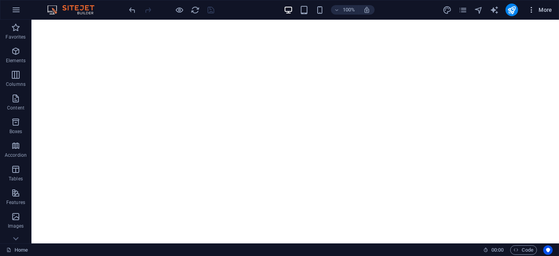
click at [543, 10] on span "More" at bounding box center [540, 10] width 25 height 8
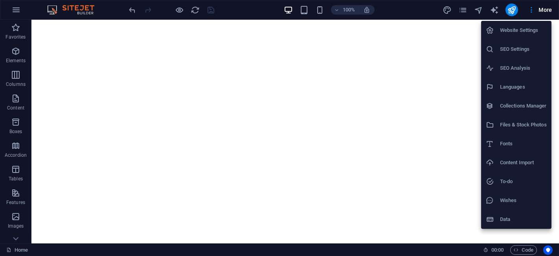
click at [533, 49] on h6 "SEO Settings" at bounding box center [523, 48] width 47 height 9
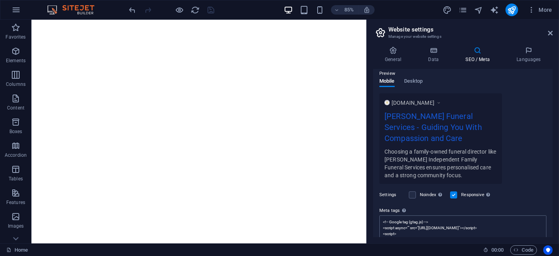
scroll to position [166, 0]
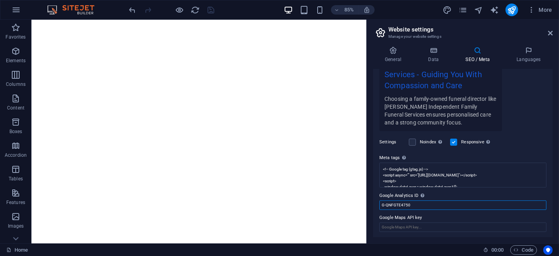
drag, startPoint x: 417, startPoint y: 206, endPoint x: 369, endPoint y: 204, distance: 48.0
click at [369, 204] on div "General Data SEO / Meta Languages Website name funeralservicesmanchester.co.uk …" at bounding box center [463, 141] width 192 height 203
click at [509, 9] on icon "publish" at bounding box center [512, 10] width 9 height 9
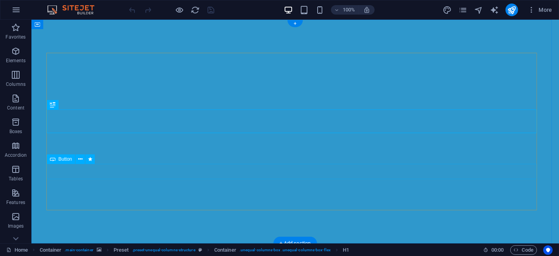
click at [20, 57] on span "Elements" at bounding box center [15, 55] width 31 height 19
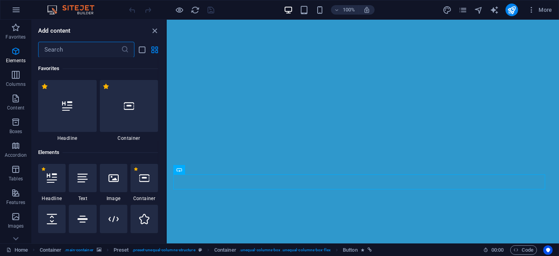
scroll to position [83, 0]
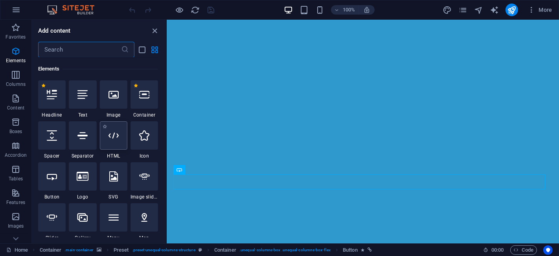
click at [110, 134] on icon at bounding box center [114, 135] width 10 height 10
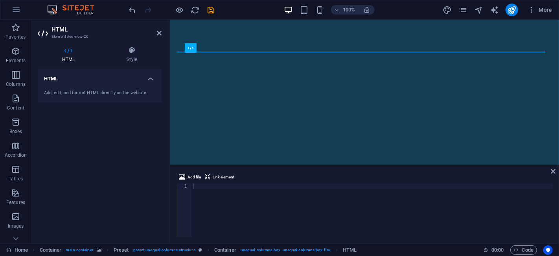
click at [244, 205] on div at bounding box center [372, 215] width 361 height 65
paste textarea "<!-- End Google Tag Manager -->"
type textarea "<!-- End Google Tag Manager -->"
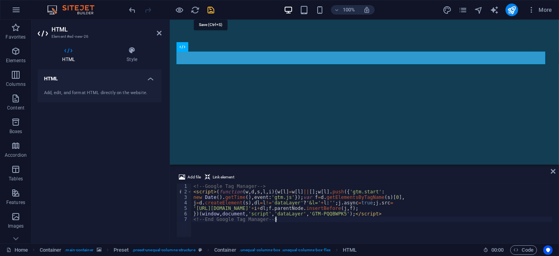
click at [208, 10] on icon "save" at bounding box center [211, 10] width 9 height 9
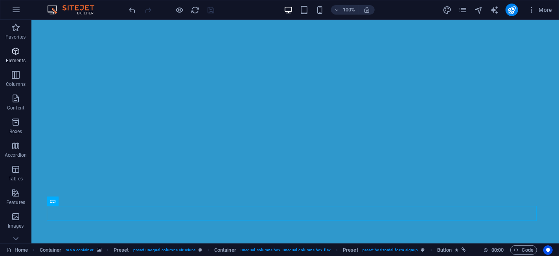
click at [14, 55] on icon "button" at bounding box center [15, 50] width 9 height 9
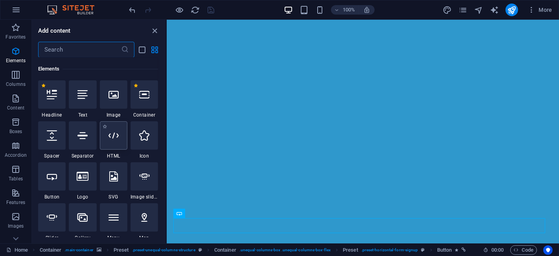
click at [109, 138] on icon at bounding box center [114, 135] width 10 height 10
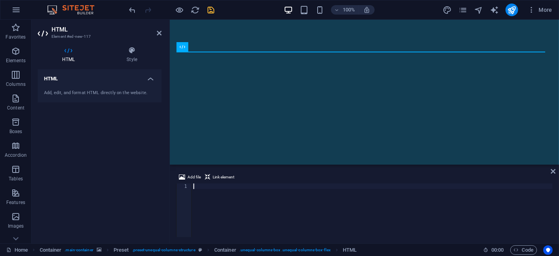
type textarea "<!-- End Google Tag Manager (noscript) -->"
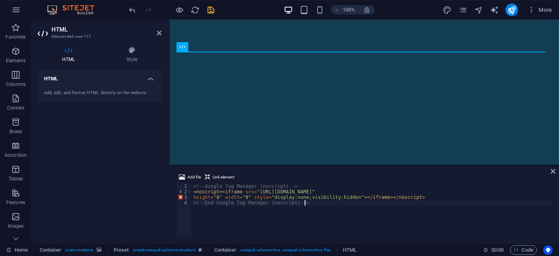
click at [216, 9] on div "100% More" at bounding box center [342, 10] width 428 height 13
click at [207, 11] on icon "save" at bounding box center [211, 10] width 9 height 9
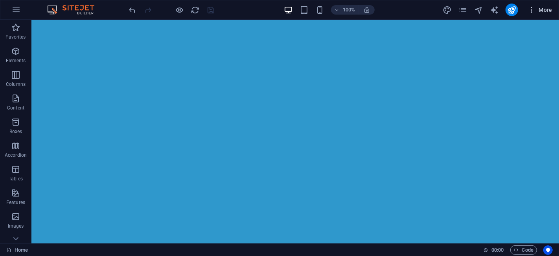
click at [547, 6] on span "More" at bounding box center [540, 10] width 25 height 8
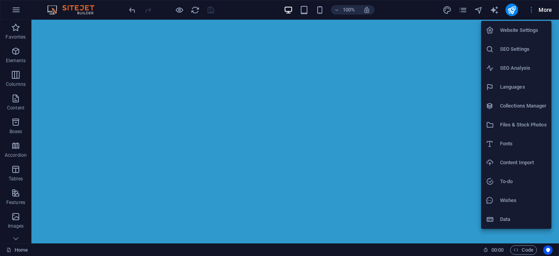
click at [525, 51] on h6 "SEO Settings" at bounding box center [523, 48] width 47 height 9
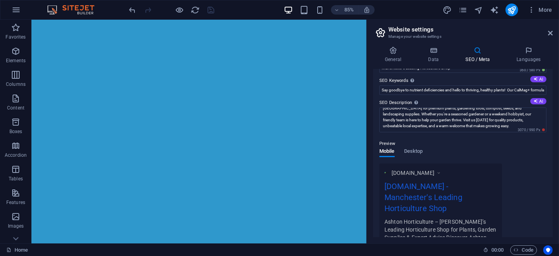
scroll to position [163, 0]
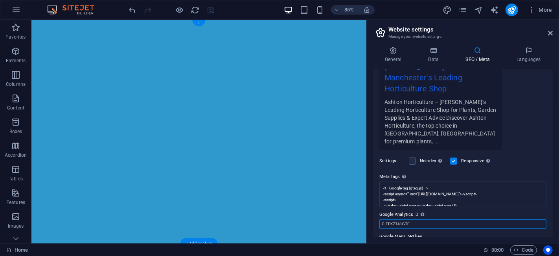
drag, startPoint x: 447, startPoint y: 220, endPoint x: 405, endPoint y: 220, distance: 41.7
click at [411, 219] on input "G-FEK7T41GTE" at bounding box center [463, 223] width 167 height 9
drag, startPoint x: 411, startPoint y: 201, endPoint x: 378, endPoint y: 202, distance: 33.5
click at [378, 202] on div "SEO Title The title of your website - make it something that stands out in sear…" at bounding box center [463, 153] width 180 height 168
click at [510, 7] on icon "publish" at bounding box center [512, 10] width 9 height 9
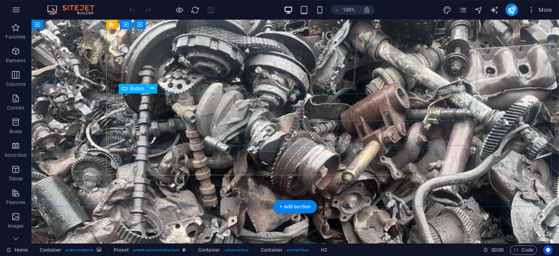
scroll to position [131, 0]
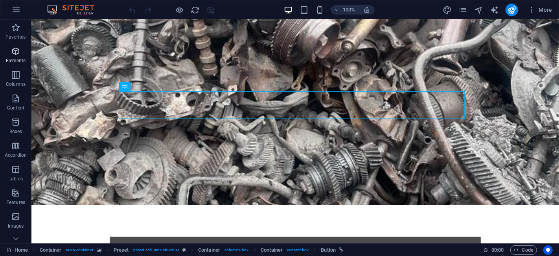
click at [16, 50] on icon "button" at bounding box center [15, 50] width 9 height 9
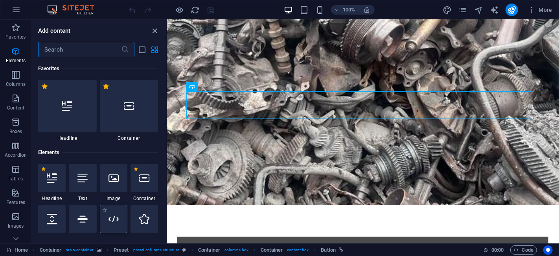
scroll to position [83, 0]
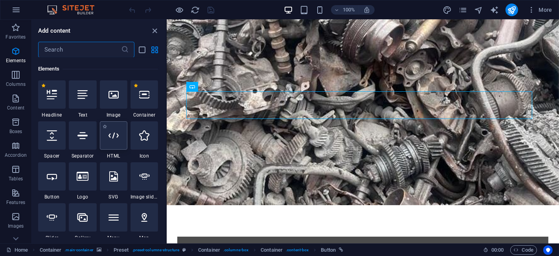
click at [110, 135] on icon at bounding box center [114, 135] width 10 height 10
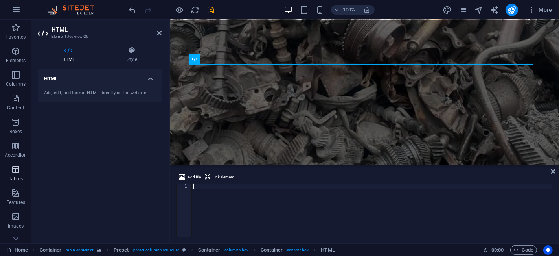
scroll to position [0, 0]
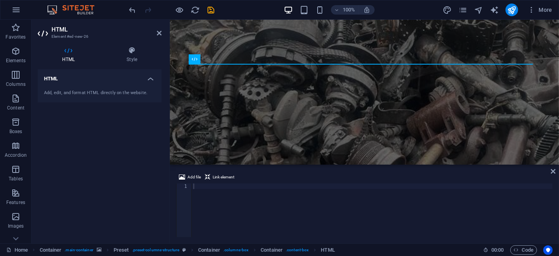
click at [243, 206] on div at bounding box center [372, 215] width 361 height 65
paste textarea "<!-- End Google Tag Manager -->"
type textarea "<!-- End Google Tag Manager -->"
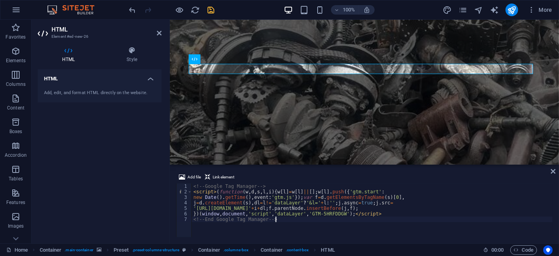
click at [214, 9] on icon "save" at bounding box center [211, 10] width 9 height 9
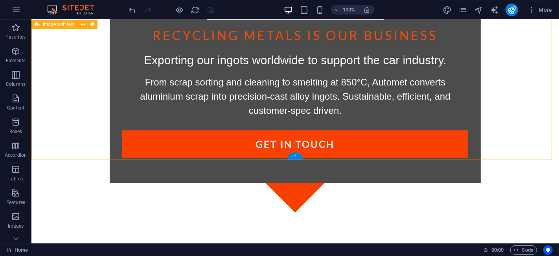
scroll to position [421, 0]
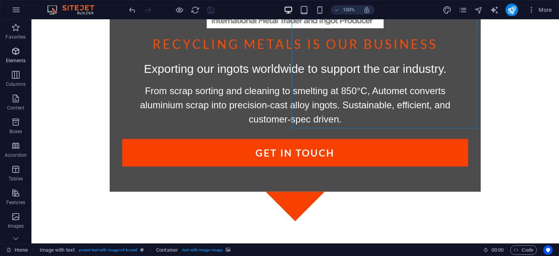
click at [24, 55] on span "Elements" at bounding box center [15, 55] width 31 height 19
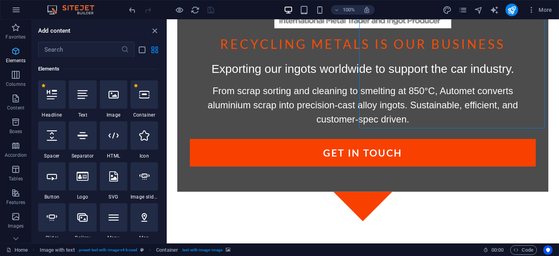
scroll to position [83, 0]
drag, startPoint x: 121, startPoint y: 135, endPoint x: 138, endPoint y: 167, distance: 35.9
click at [121, 135] on div at bounding box center [114, 135] width 28 height 28
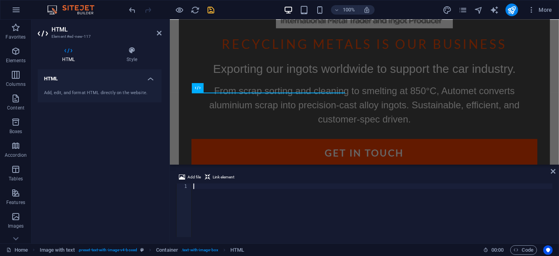
scroll to position [301, 0]
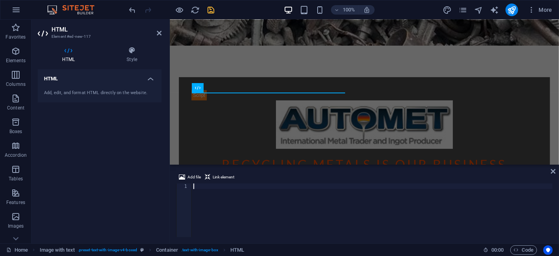
type textarea "<!-- End Google Tag Manager (noscript) -->"
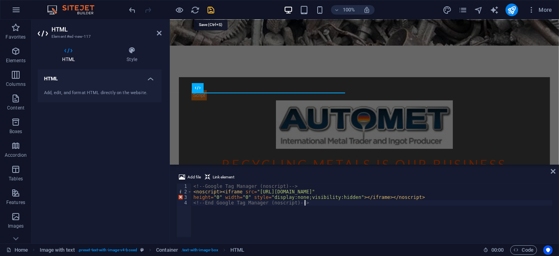
click at [213, 7] on icon "save" at bounding box center [211, 10] width 9 height 9
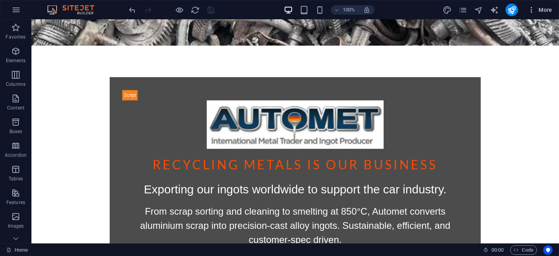
click at [545, 7] on span "More" at bounding box center [540, 10] width 25 height 8
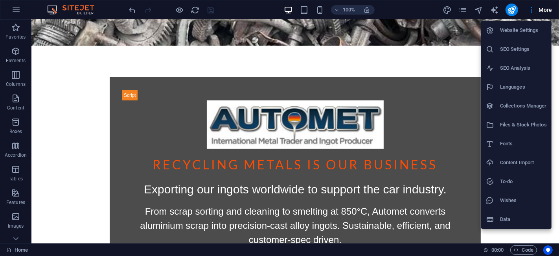
click at [508, 54] on li "SEO Settings" at bounding box center [517, 49] width 70 height 19
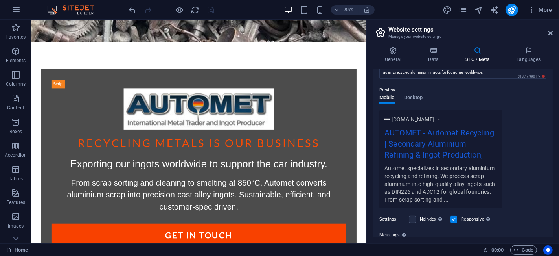
scroll to position [174, 0]
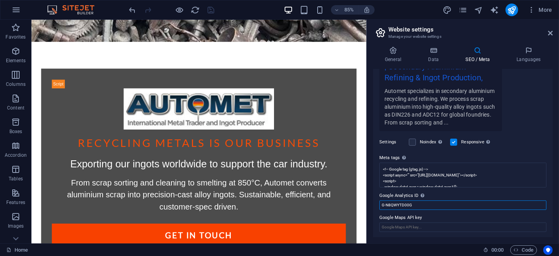
drag, startPoint x: 417, startPoint y: 205, endPoint x: 374, endPoint y: 206, distance: 43.3
click at [374, 206] on div "SEO Title The title of your website - make it something that stands out in sear…" at bounding box center [463, 153] width 180 height 168
click at [512, 6] on icon "publish" at bounding box center [512, 10] width 9 height 9
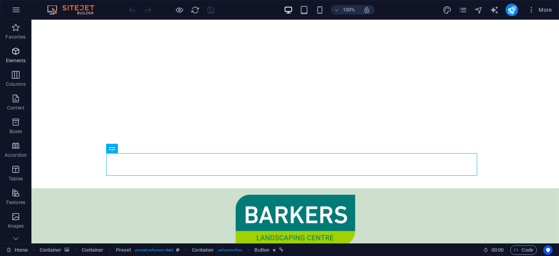
click at [17, 53] on icon "button" at bounding box center [15, 50] width 9 height 9
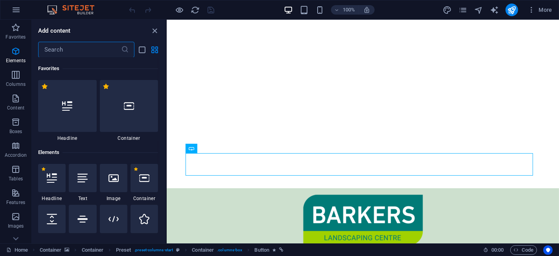
scroll to position [83, 0]
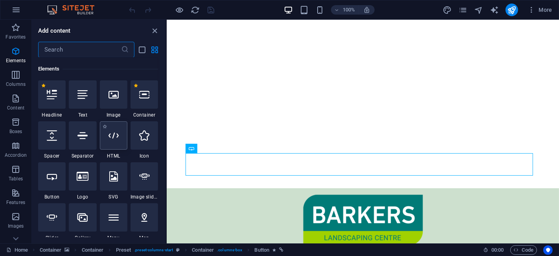
click at [113, 144] on div at bounding box center [114, 135] width 28 height 28
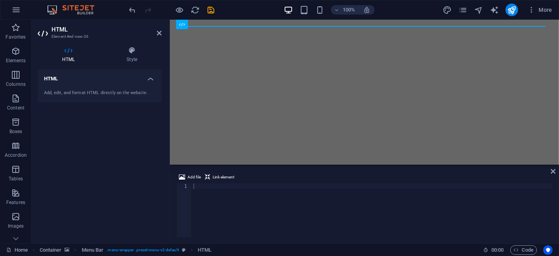
click at [272, 209] on div at bounding box center [372, 215] width 361 height 65
paste textarea "<!-- End Google Tag Manager -->"
type textarea "<!-- End Google Tag Manager -->"
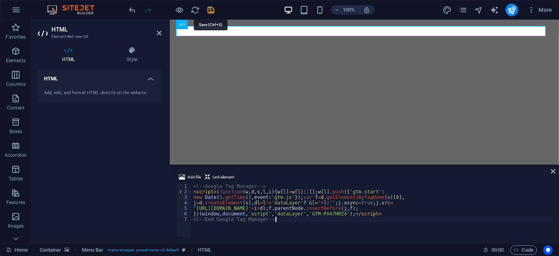
click at [209, 9] on icon "save" at bounding box center [211, 10] width 9 height 9
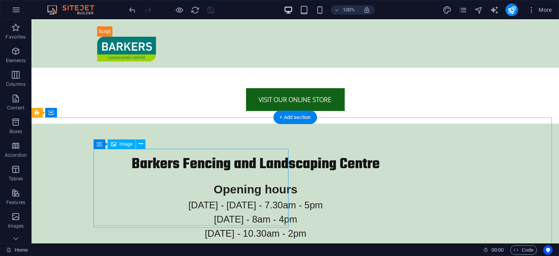
scroll to position [234, 0]
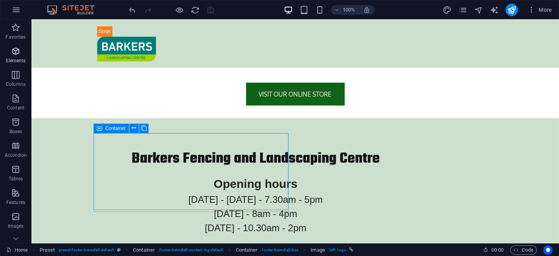
click at [18, 56] on span "Elements" at bounding box center [15, 55] width 31 height 19
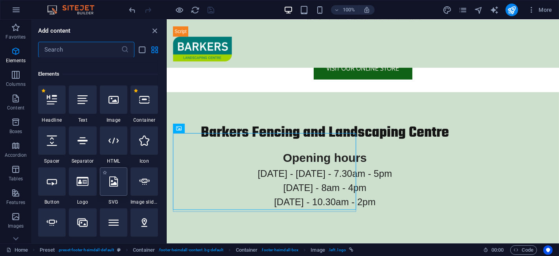
scroll to position [83, 0]
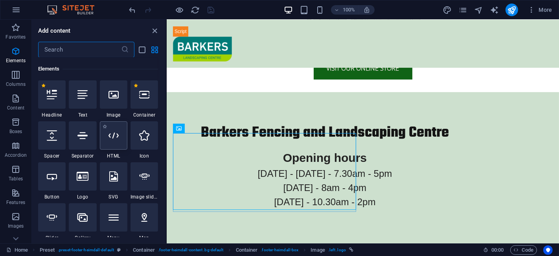
click at [110, 146] on div at bounding box center [114, 135] width 28 height 28
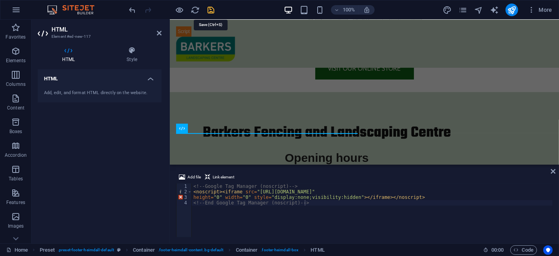
drag, startPoint x: 212, startPoint y: 13, endPoint x: 226, endPoint y: 40, distance: 30.6
click at [212, 13] on icon "save" at bounding box center [211, 10] width 9 height 9
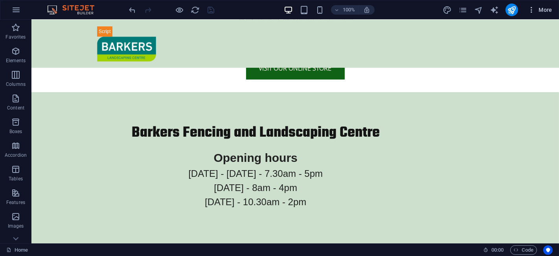
click at [537, 12] on span "More" at bounding box center [540, 10] width 25 height 8
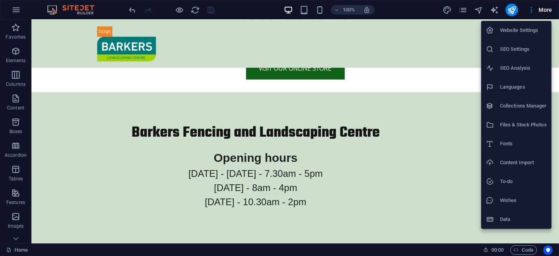
click at [522, 47] on h6 "SEO Settings" at bounding box center [523, 48] width 47 height 9
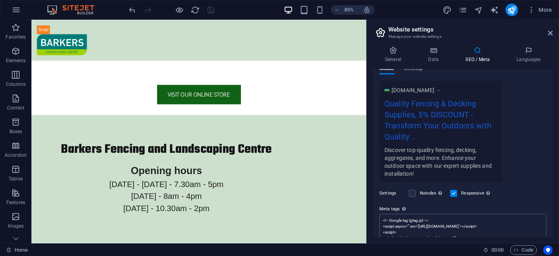
scroll to position [177, 0]
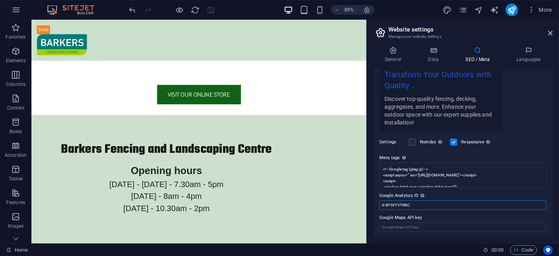
drag, startPoint x: 414, startPoint y: 202, endPoint x: 375, endPoint y: 205, distance: 39.0
click at [375, 205] on div "SEO Title The title of your website - make it something that stands out in sear…" at bounding box center [463, 153] width 180 height 168
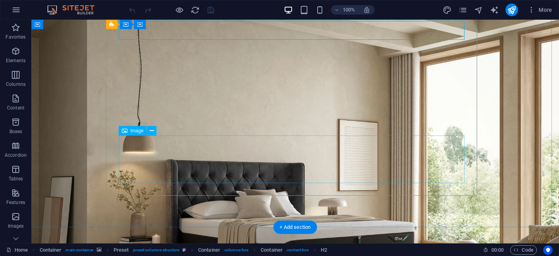
scroll to position [131, 0]
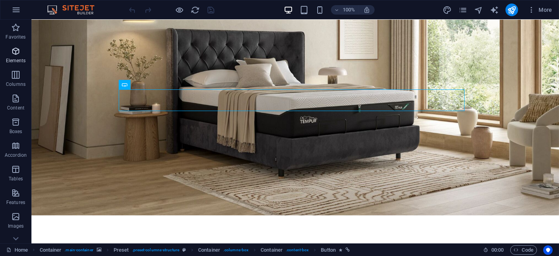
click at [17, 56] on span "Elements" at bounding box center [15, 55] width 31 height 19
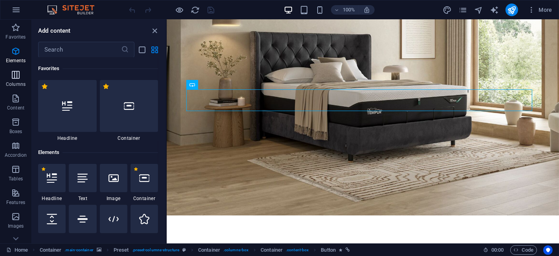
scroll to position [83, 0]
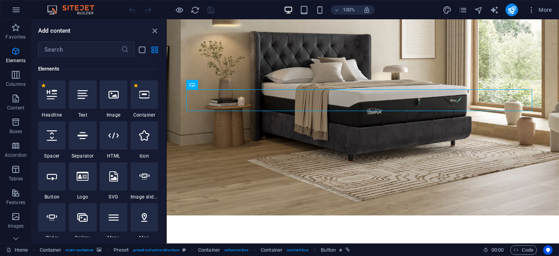
click at [116, 136] on icon at bounding box center [114, 135] width 10 height 10
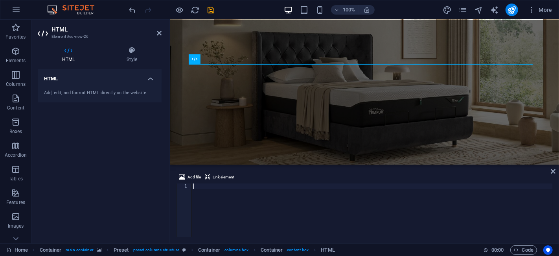
scroll to position [0, 0]
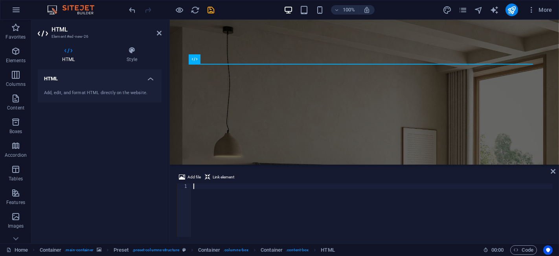
click at [242, 209] on div at bounding box center [372, 215] width 361 height 65
type textarea "<!-- End Google Tag Manager -->"
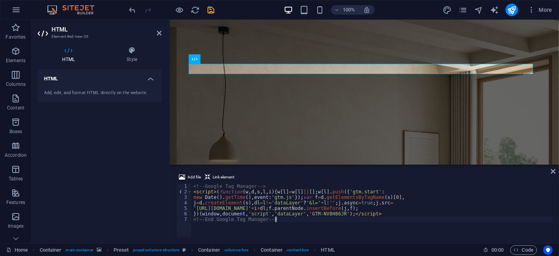
click at [214, 13] on icon "save" at bounding box center [211, 10] width 9 height 9
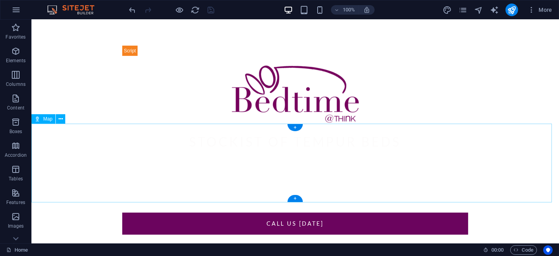
scroll to position [371, 0]
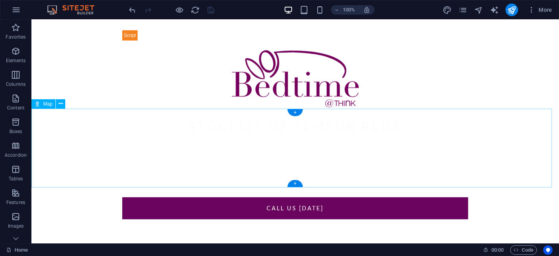
click at [16, 53] on icon "button" at bounding box center [15, 50] width 9 height 9
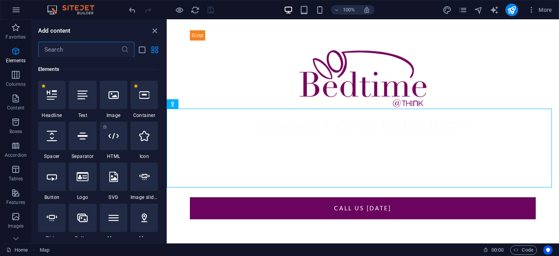
scroll to position [83, 0]
click at [111, 131] on icon at bounding box center [114, 135] width 10 height 10
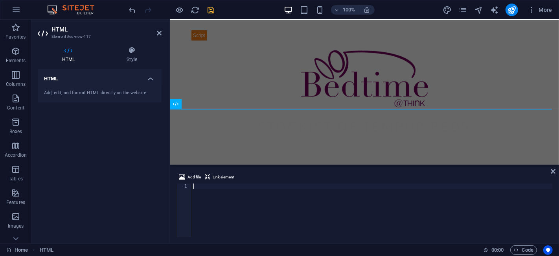
scroll to position [449, 0]
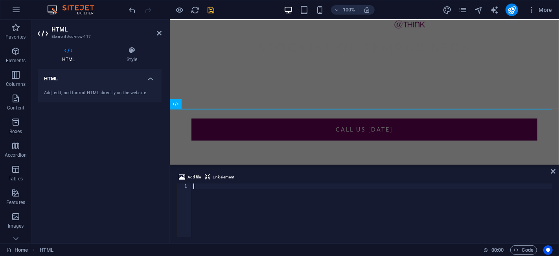
click at [224, 209] on div at bounding box center [372, 215] width 361 height 65
type textarea "<!-- End Google Tag Manager (noscript) -->"
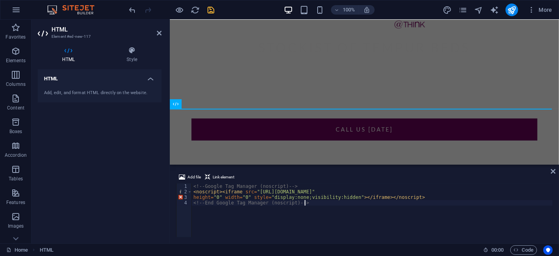
click at [208, 5] on div at bounding box center [172, 10] width 88 height 13
click at [214, 15] on div at bounding box center [172, 10] width 88 height 13
click at [210, 11] on icon "save" at bounding box center [211, 10] width 9 height 9
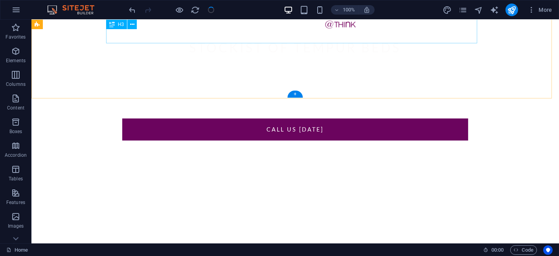
scroll to position [371, 0]
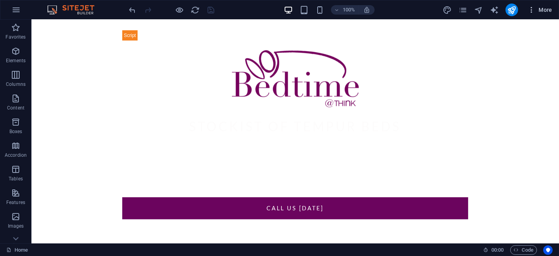
click at [542, 8] on span "More" at bounding box center [540, 10] width 25 height 8
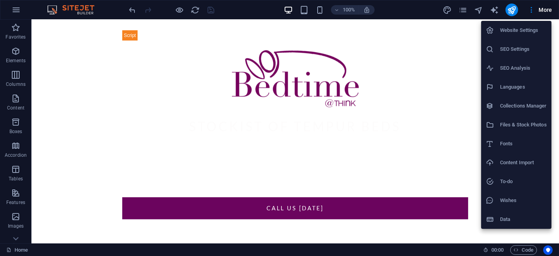
drag, startPoint x: 539, startPoint y: 53, endPoint x: 529, endPoint y: 65, distance: 15.4
click at [538, 51] on h6 "SEO Settings" at bounding box center [523, 48] width 47 height 9
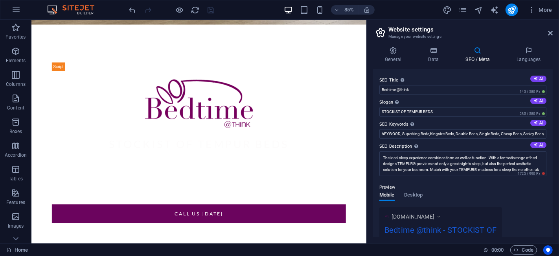
scroll to position [163, 0]
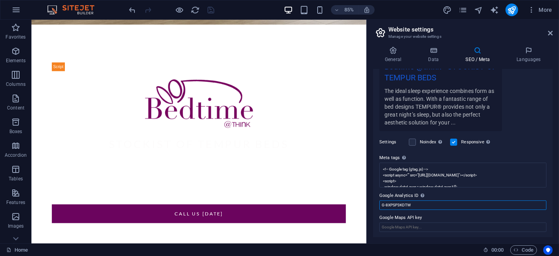
drag, startPoint x: 428, startPoint y: 204, endPoint x: 377, endPoint y: 203, distance: 50.4
click at [377, 203] on div "SEO Title The title of your website - make it something that stands out in sear…" at bounding box center [463, 153] width 180 height 168
click at [514, 6] on icon "publish" at bounding box center [512, 10] width 9 height 9
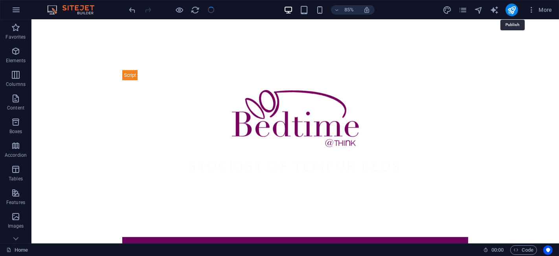
scroll to position [371, 0]
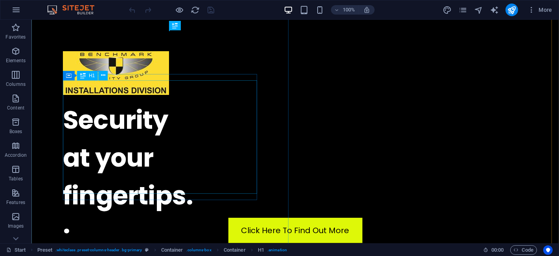
scroll to position [175, 0]
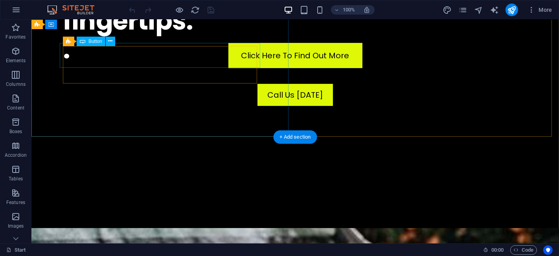
click at [162, 60] on div "Click Here To Find Out More" at bounding box center [294, 55] width 471 height 25
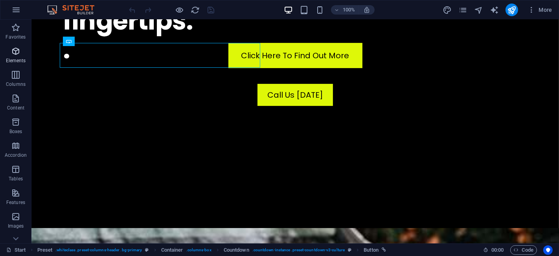
click at [17, 53] on icon "button" at bounding box center [15, 50] width 9 height 9
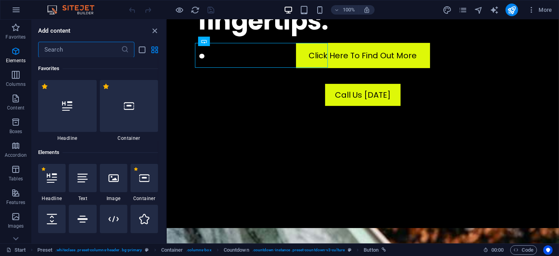
scroll to position [83, 0]
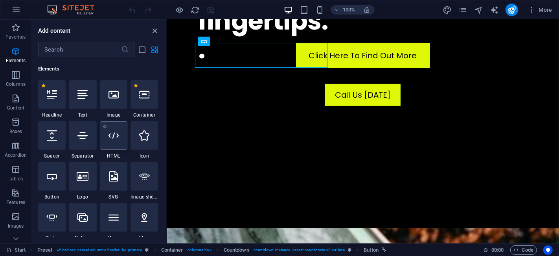
click at [112, 141] on div at bounding box center [114, 135] width 28 height 28
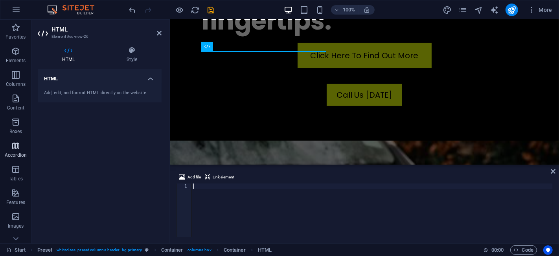
scroll to position [0, 0]
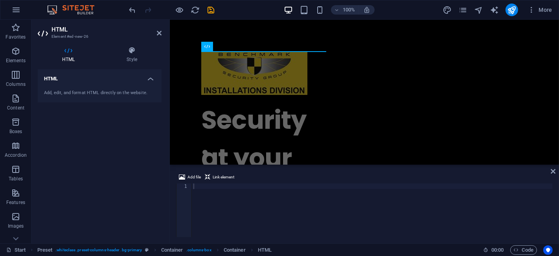
click at [226, 214] on div at bounding box center [372, 215] width 361 height 65
paste textarea "<!-- End Google Tag Manager -->"
type textarea "<!-- End Google Tag Manager -->"
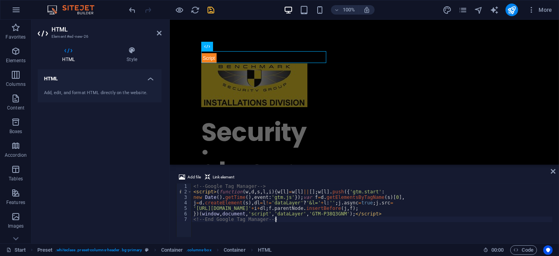
click at [210, 8] on icon "save" at bounding box center [211, 10] width 9 height 9
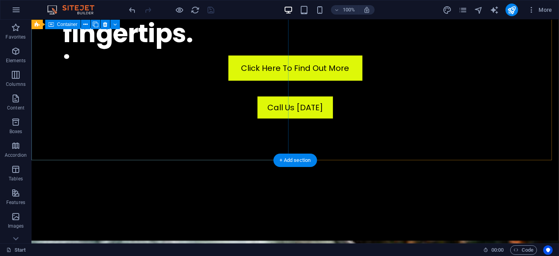
scroll to position [175, 0]
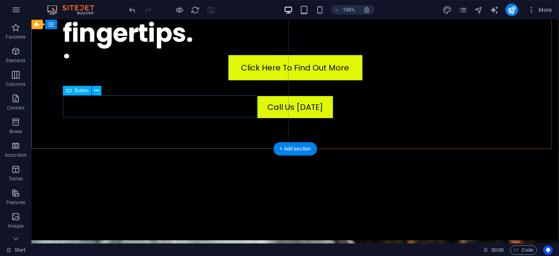
click at [160, 107] on div "Call Us Today" at bounding box center [295, 107] width 465 height 22
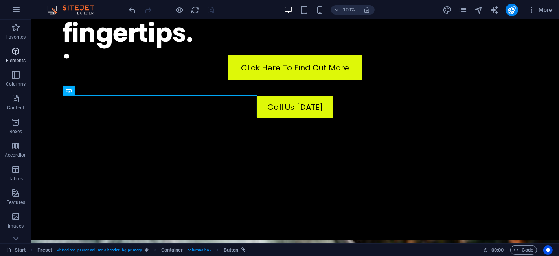
click at [12, 52] on icon "button" at bounding box center [15, 50] width 9 height 9
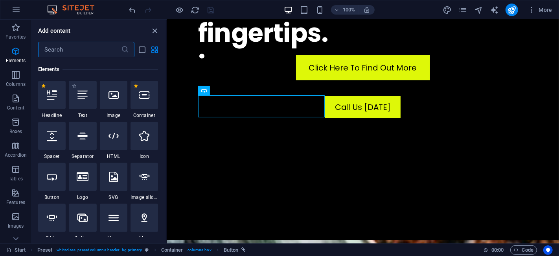
scroll to position [83, 0]
click at [116, 135] on icon at bounding box center [114, 135] width 10 height 10
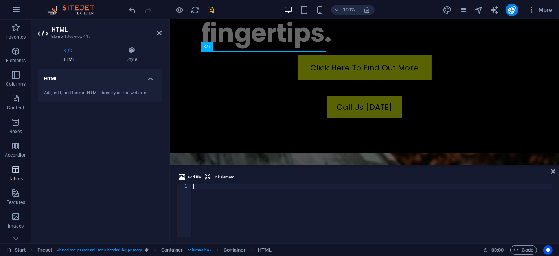
scroll to position [0, 0]
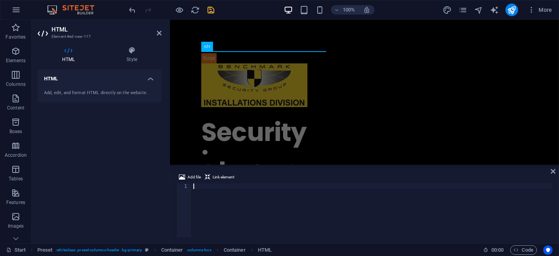
click at [203, 191] on div at bounding box center [372, 215] width 361 height 65
paste textarea "<!-- End Google Tag Manager (noscript) -->"
type textarea "<!-- End Google Tag Manager (noscript) -->"
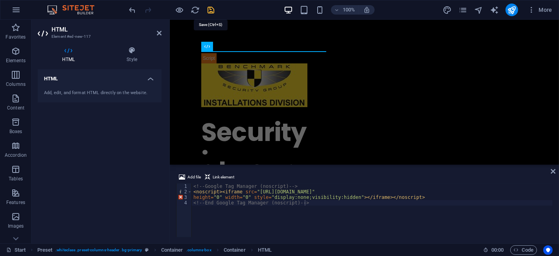
click at [210, 7] on icon "save" at bounding box center [211, 10] width 9 height 9
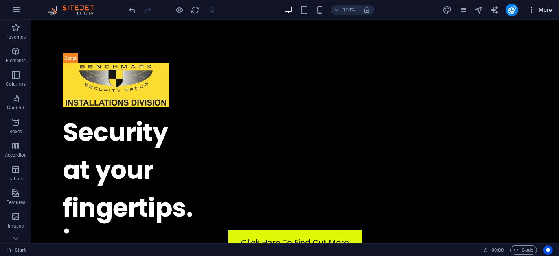
click at [549, 9] on span "More" at bounding box center [540, 10] width 25 height 8
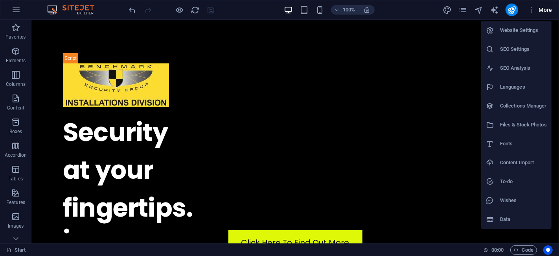
click at [524, 53] on h6 "SEO Settings" at bounding box center [523, 48] width 47 height 9
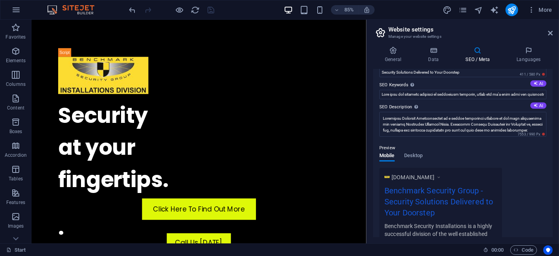
scroll to position [174, 0]
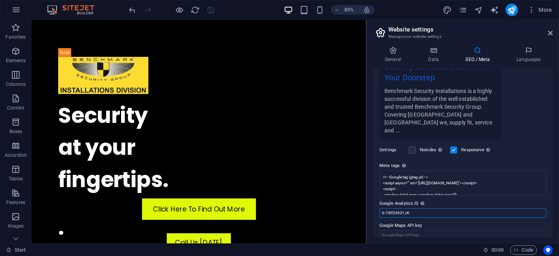
drag, startPoint x: 414, startPoint y: 203, endPoint x: 372, endPoint y: 205, distance: 42.6
click at [372, 205] on div "General Data SEO / Meta Languages Website name Adil Electronics Security Deals …" at bounding box center [463, 141] width 192 height 203
click at [506, 13] on div at bounding box center [512, 10] width 13 height 13
click at [515, 9] on icon "publish" at bounding box center [512, 10] width 9 height 9
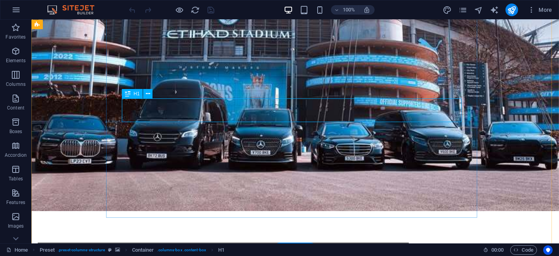
scroll to position [87, 0]
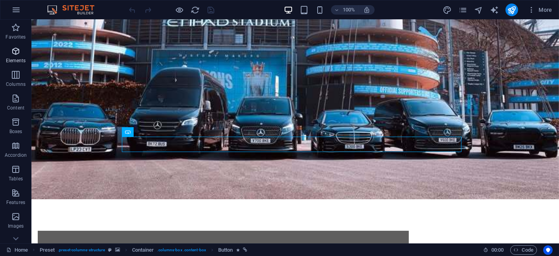
click at [21, 53] on span "Elements" at bounding box center [15, 55] width 31 height 19
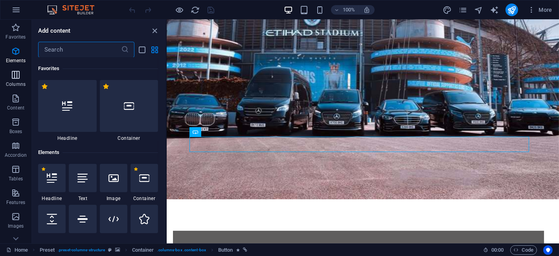
scroll to position [83, 0]
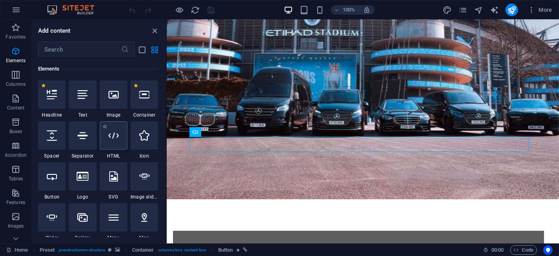
click at [118, 130] on icon at bounding box center [114, 135] width 10 height 10
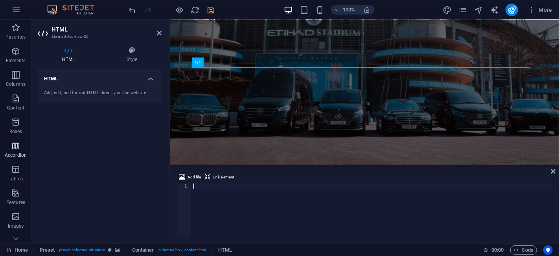
scroll to position [0, 0]
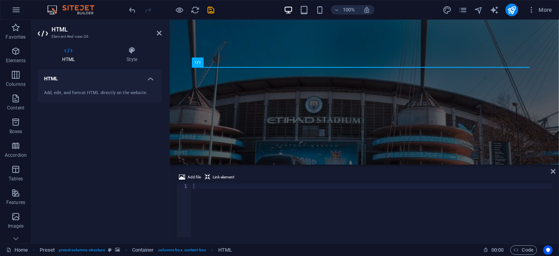
click at [279, 206] on div at bounding box center [372, 215] width 361 height 65
paste textarea "<!-- End Google Tag Manager -->"
type textarea "<!-- End Google Tag Manager -->"
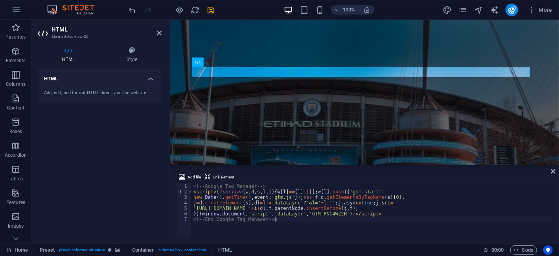
click at [212, 11] on icon "save" at bounding box center [211, 10] width 9 height 9
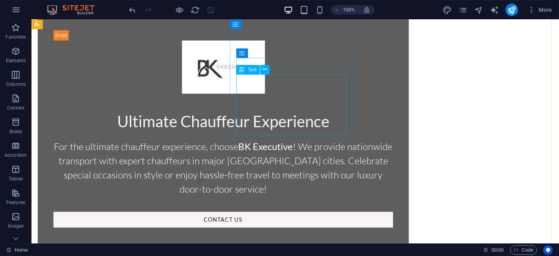
scroll to position [234, 0]
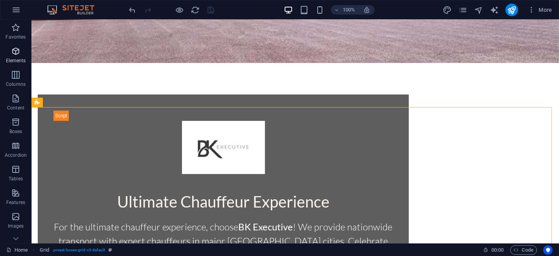
click at [15, 49] on icon "button" at bounding box center [15, 50] width 9 height 9
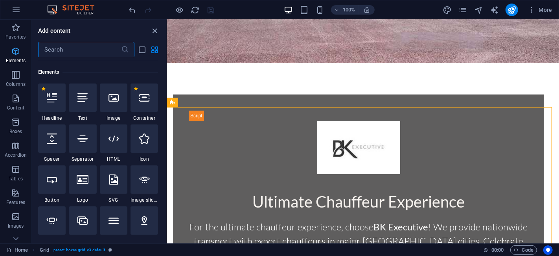
scroll to position [83, 0]
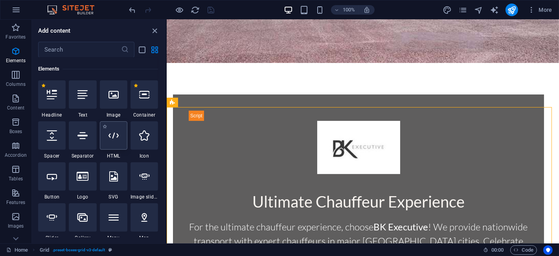
click at [118, 146] on div at bounding box center [114, 135] width 28 height 28
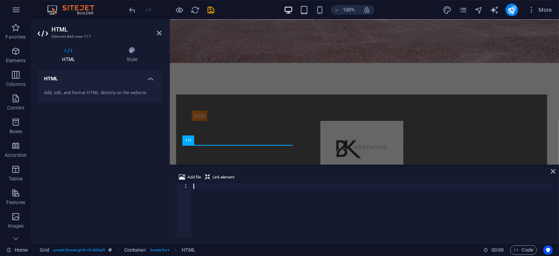
click at [272, 199] on div at bounding box center [372, 215] width 361 height 65
paste textarea "<!-- End Google Tag Manager (noscript) -->"
type textarea "<!-- End Google Tag Manager (noscript) -->"
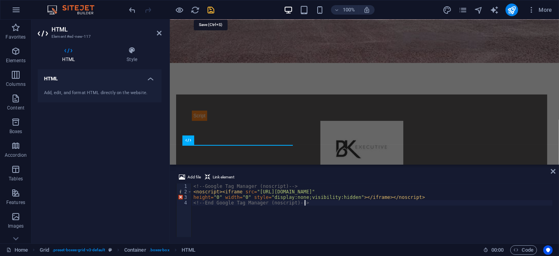
click at [215, 12] on icon "save" at bounding box center [211, 10] width 9 height 9
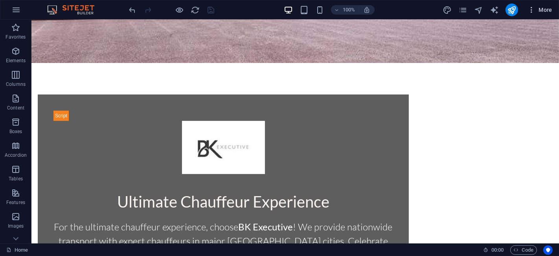
click at [544, 7] on span "More" at bounding box center [540, 10] width 25 height 8
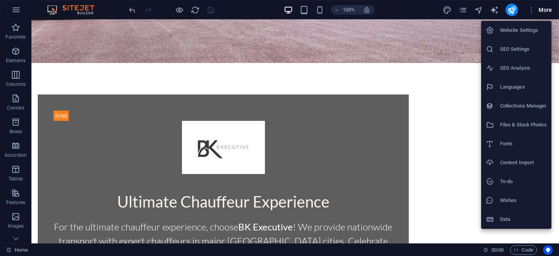
click at [523, 50] on h6 "SEO Settings" at bounding box center [523, 48] width 47 height 9
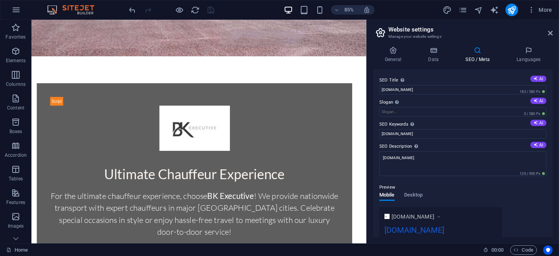
scroll to position [121, 0]
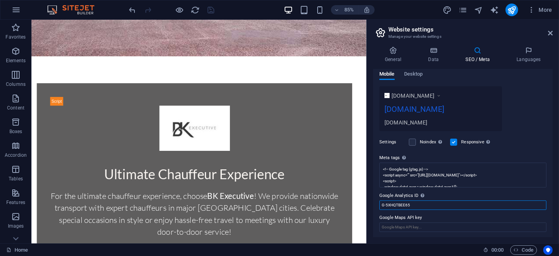
drag, startPoint x: 416, startPoint y: 202, endPoint x: 377, endPoint y: 199, distance: 39.8
click at [377, 199] on div "SEO Title The title of your website - make it something that stands out in sear…" at bounding box center [463, 153] width 180 height 168
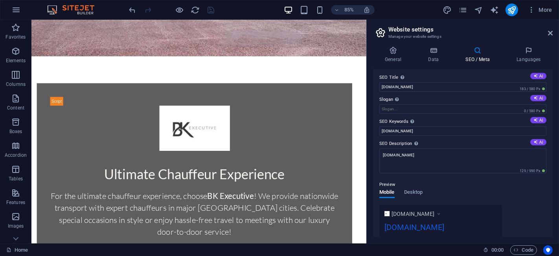
scroll to position [0, 0]
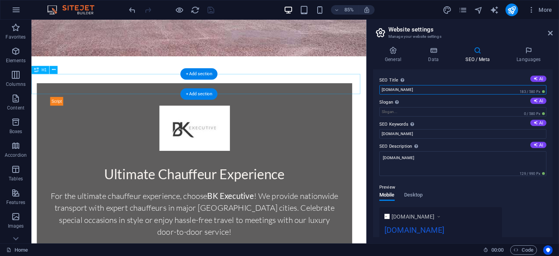
drag, startPoint x: 451, startPoint y: 107, endPoint x: 400, endPoint y: 108, distance: 51.5
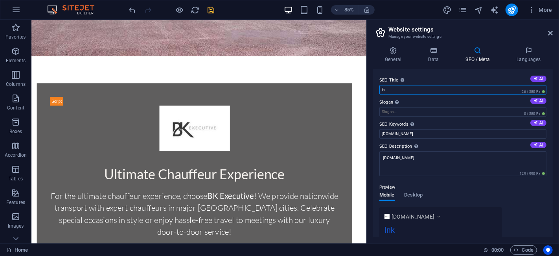
type input "l"
type input "BK EXECUTIVE CARS"
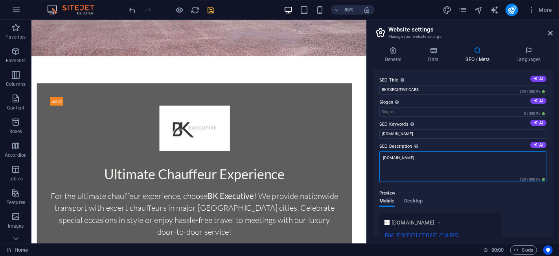
drag, startPoint x: 430, startPoint y: 155, endPoint x: 378, endPoint y: 159, distance: 52.8
click at [378, 159] on div "SEO Title The title of your website - make it something that stands out in sear…" at bounding box center [463, 153] width 180 height 168
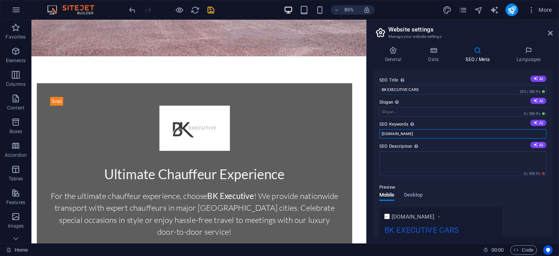
drag, startPoint x: 430, startPoint y: 136, endPoint x: 378, endPoint y: 137, distance: 51.9
click at [378, 137] on div "SEO Title The title of your website - make it something that stands out in sear…" at bounding box center [463, 153] width 180 height 168
click at [212, 9] on icon "save" at bounding box center [211, 10] width 9 height 9
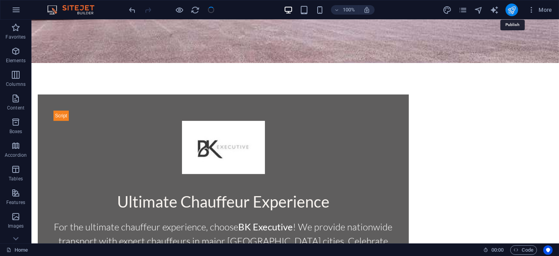
click at [511, 12] on icon "publish" at bounding box center [512, 10] width 9 height 9
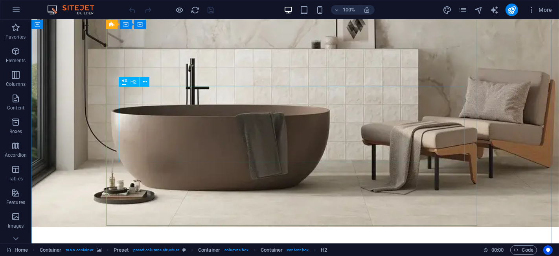
scroll to position [175, 0]
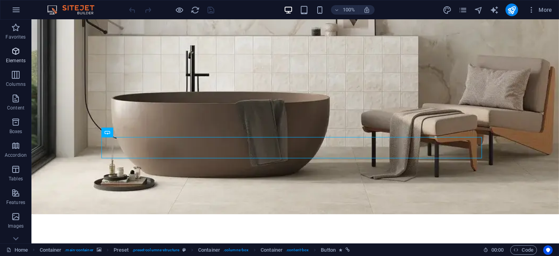
click at [17, 57] on span "Elements" at bounding box center [15, 55] width 31 height 19
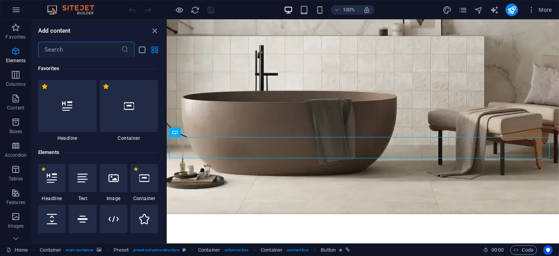
scroll to position [83, 0]
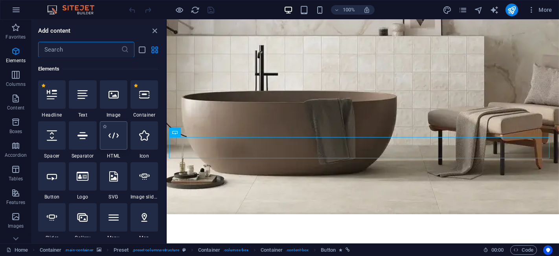
click at [113, 140] on div at bounding box center [114, 135] width 28 height 28
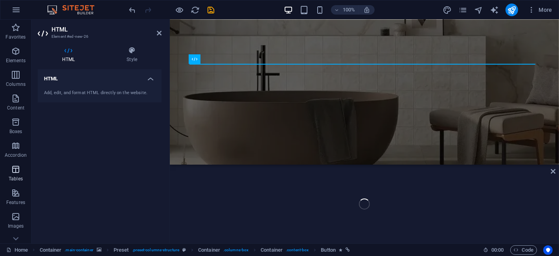
scroll to position [0, 0]
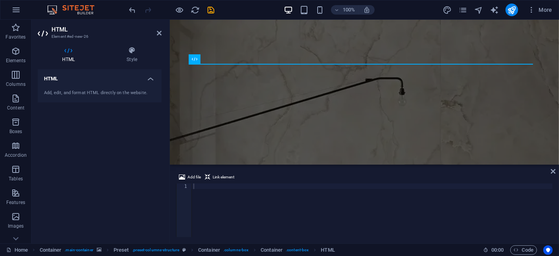
click at [250, 195] on div at bounding box center [372, 215] width 361 height 65
paste textarea "<!-- End Google Tag Manager -->"
type textarea "<!-- End Google Tag Manager -->"
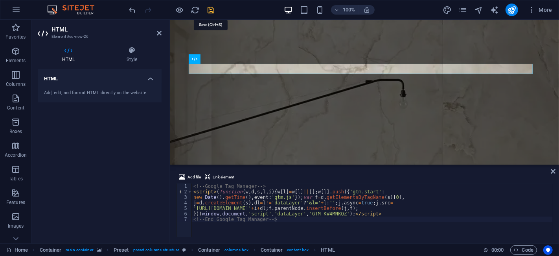
drag, startPoint x: 212, startPoint y: 11, endPoint x: 169, endPoint y: 13, distance: 43.3
click at [212, 11] on icon "save" at bounding box center [211, 10] width 9 height 9
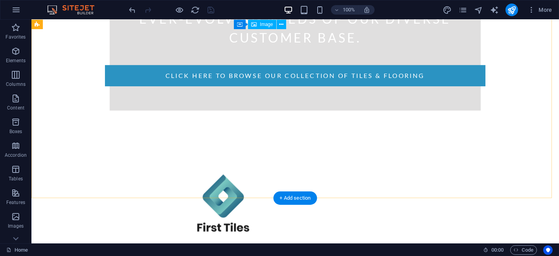
scroll to position [679, 0]
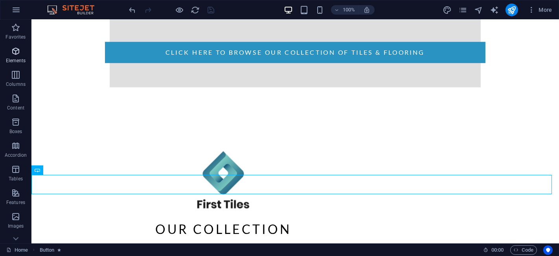
click at [27, 51] on span "Elements" at bounding box center [15, 55] width 31 height 19
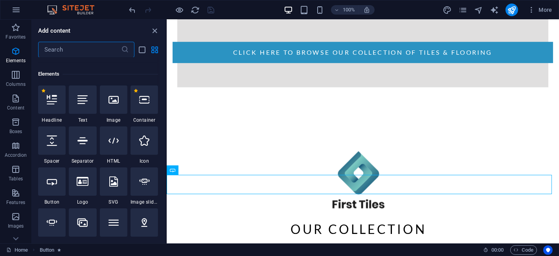
scroll to position [83, 0]
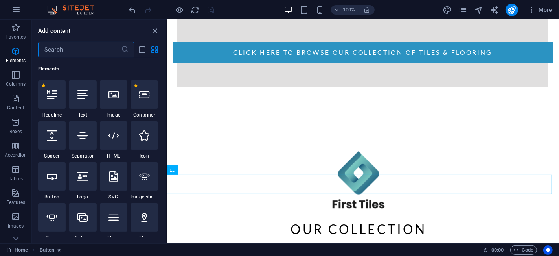
click at [111, 130] on icon at bounding box center [114, 135] width 10 height 10
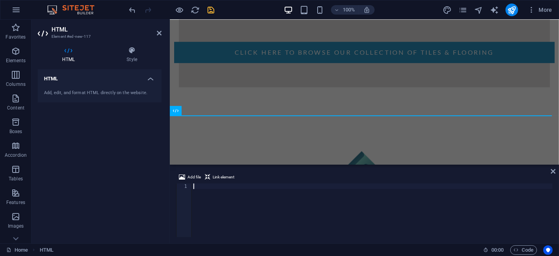
scroll to position [756, 0]
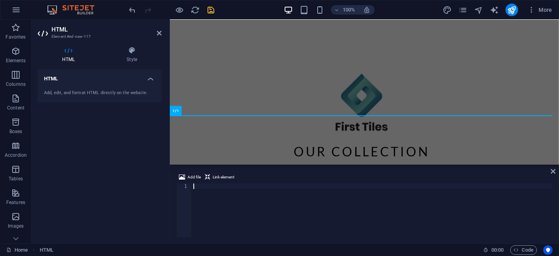
click at [231, 197] on div at bounding box center [372, 215] width 361 height 65
type textarea "<!-- End Google Tag Manager (noscript) -->"
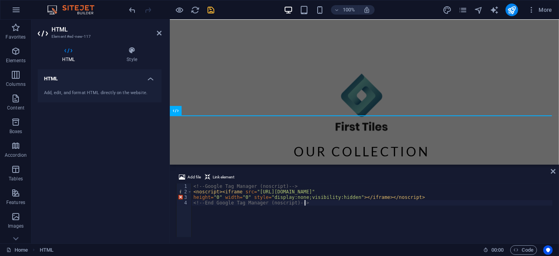
click at [216, 10] on div "100% More" at bounding box center [342, 10] width 428 height 13
drag, startPoint x: 215, startPoint y: 10, endPoint x: 275, endPoint y: 5, distance: 60.4
click at [215, 10] on icon "save" at bounding box center [211, 10] width 9 height 9
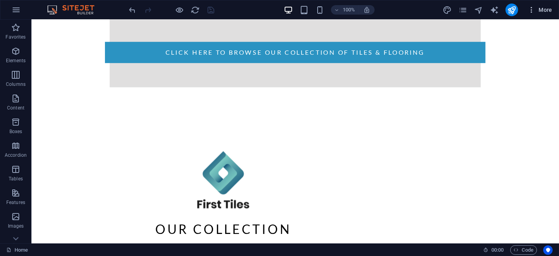
click at [535, 7] on icon "button" at bounding box center [532, 10] width 8 height 8
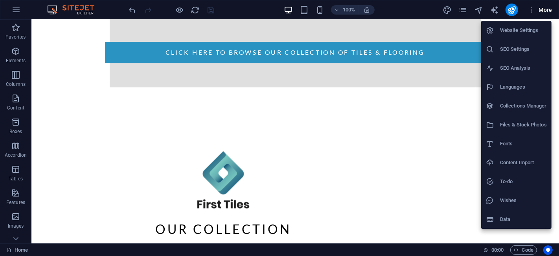
click at [525, 50] on h6 "SEO Settings" at bounding box center [523, 48] width 47 height 9
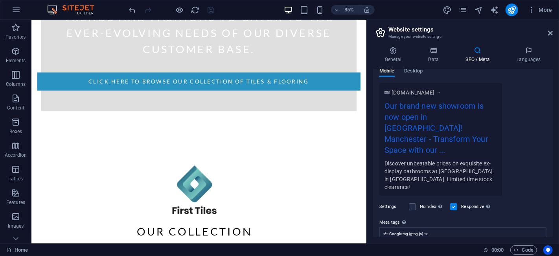
scroll to position [170, 0]
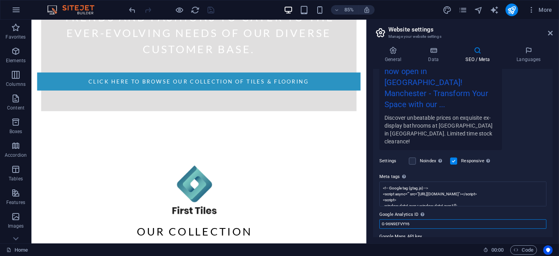
drag, startPoint x: 424, startPoint y: 205, endPoint x: 377, endPoint y: 203, distance: 47.6
click at [377, 203] on div "SEO Title The title of your website - make it something that stands out in sear…" at bounding box center [463, 153] width 180 height 168
click at [512, 6] on icon "publish" at bounding box center [512, 10] width 9 height 9
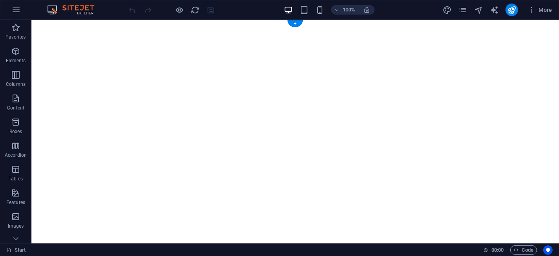
click at [356, 36] on figure at bounding box center [295, 144] width 528 height 249
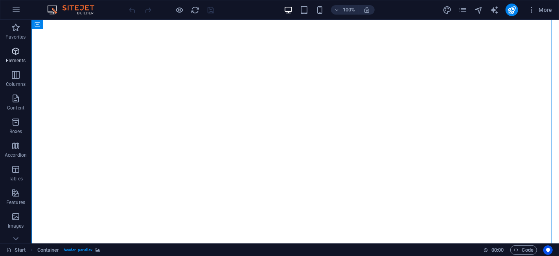
click at [20, 53] on icon "button" at bounding box center [15, 50] width 9 height 9
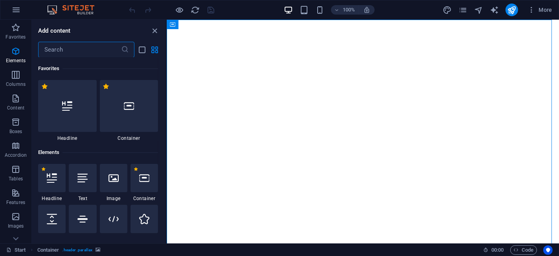
scroll to position [83, 0]
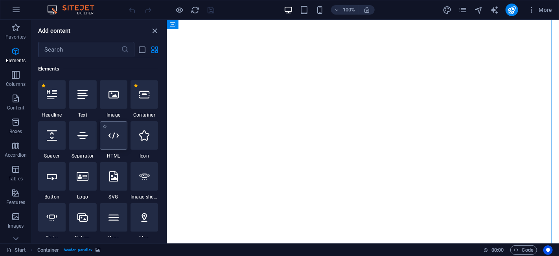
click at [112, 132] on icon at bounding box center [114, 135] width 10 height 10
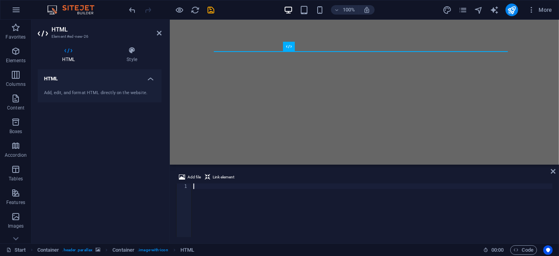
click at [240, 191] on div at bounding box center [372, 215] width 361 height 65
paste textarea "<!-- End Google Tag Manager -->"
type textarea "<!-- End Google Tag Manager -->"
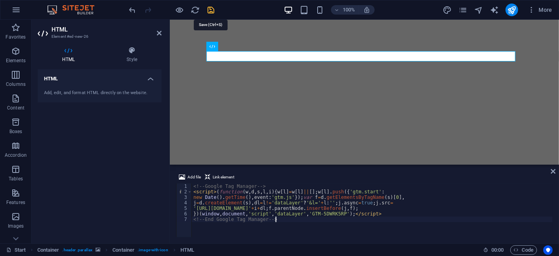
drag, startPoint x: 212, startPoint y: 7, endPoint x: 186, endPoint y: 15, distance: 26.9
click at [212, 7] on icon "save" at bounding box center [211, 10] width 9 height 9
checkbox input "false"
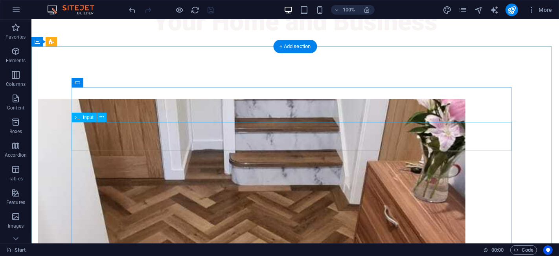
scroll to position [562, 0]
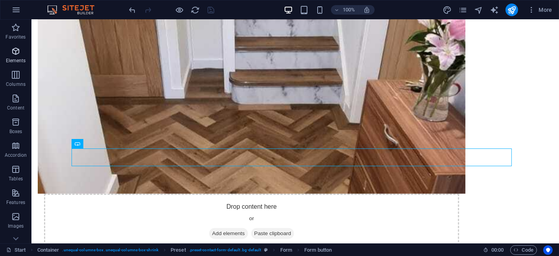
drag, startPoint x: 11, startPoint y: 59, endPoint x: 28, endPoint y: 81, distance: 27.8
click at [11, 60] on p "Elements" at bounding box center [16, 60] width 20 height 6
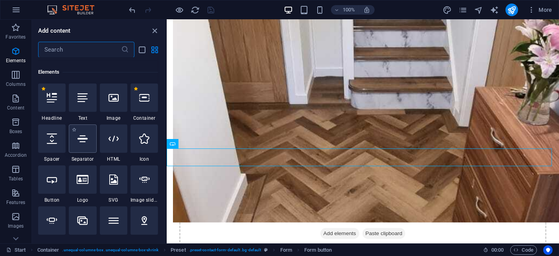
scroll to position [83, 0]
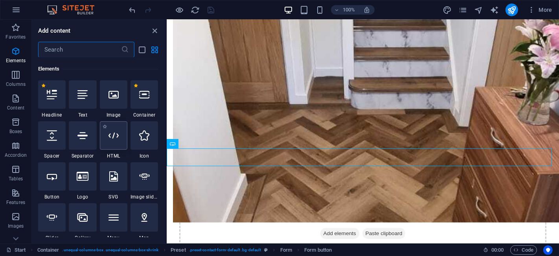
click at [117, 139] on icon at bounding box center [114, 135] width 10 height 10
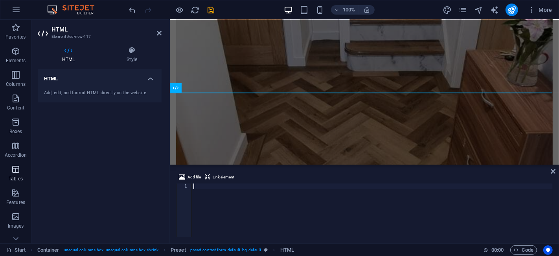
scroll to position [454, 0]
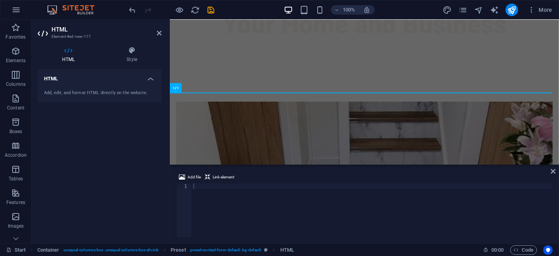
click at [243, 198] on div at bounding box center [372, 215] width 361 height 65
paste textarea "<!-- End Google Tag Manager (noscript) -->"
type textarea "<!-- End Google Tag Manager (noscript) -->"
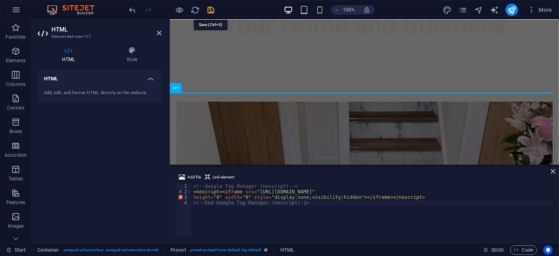
drag, startPoint x: 207, startPoint y: 6, endPoint x: 232, endPoint y: 10, distance: 25.5
click at [207, 6] on icon "save" at bounding box center [211, 10] width 9 height 9
checkbox input "false"
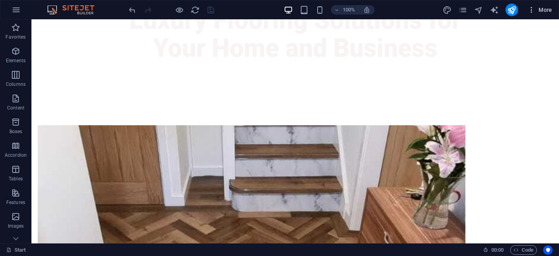
click at [540, 6] on span "More" at bounding box center [540, 10] width 25 height 8
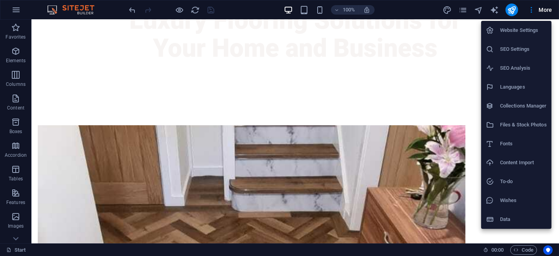
click at [520, 51] on h6 "SEO Settings" at bounding box center [523, 48] width 47 height 9
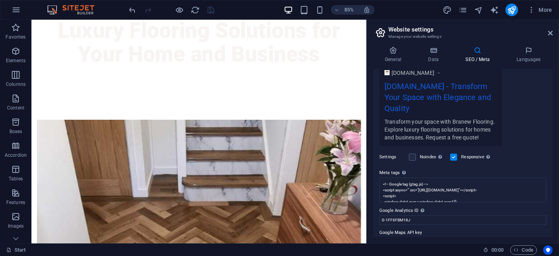
scroll to position [159, 0]
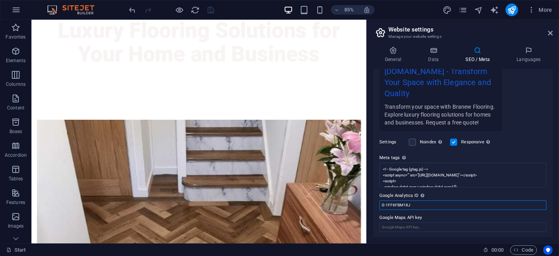
drag, startPoint x: 425, startPoint y: 205, endPoint x: 377, endPoint y: 198, distance: 48.1
click at [377, 198] on div "SEO Title The title of your website - make it something that stands out in sear…" at bounding box center [463, 153] width 180 height 168
drag, startPoint x: 470, startPoint y: 16, endPoint x: 509, endPoint y: 8, distance: 39.7
click at [509, 8] on icon "publish" at bounding box center [512, 10] width 9 height 9
